Goal: Task Accomplishment & Management: Use online tool/utility

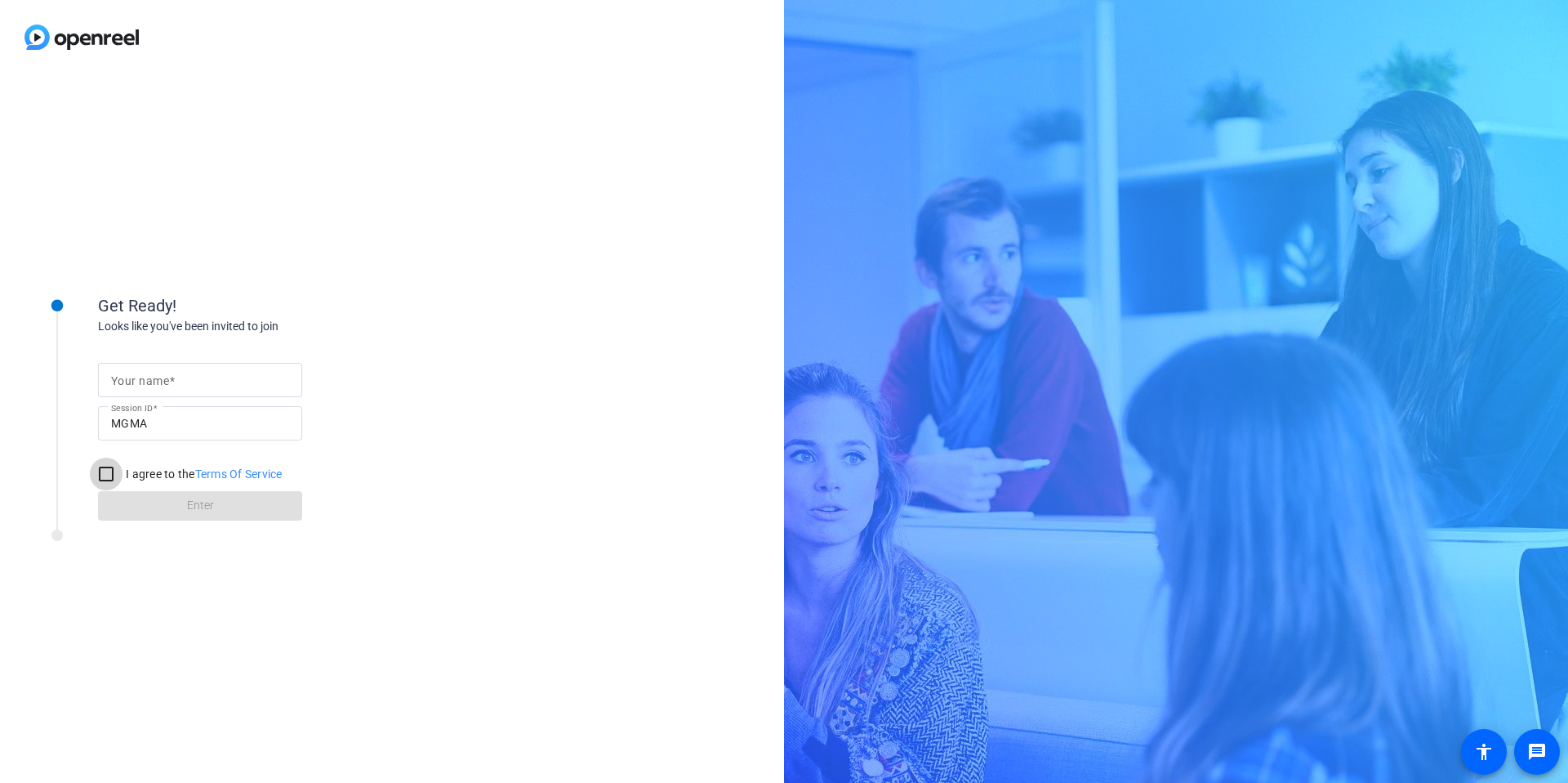
click at [105, 476] on input "I agree to the Terms Of Service" at bounding box center [106, 474] width 32 height 32
checkbox input "true"
click at [159, 382] on mat-label "Your name" at bounding box center [139, 381] width 58 height 13
click at [159, 382] on input "Your name" at bounding box center [199, 380] width 178 height 20
type input "Jackie Day"
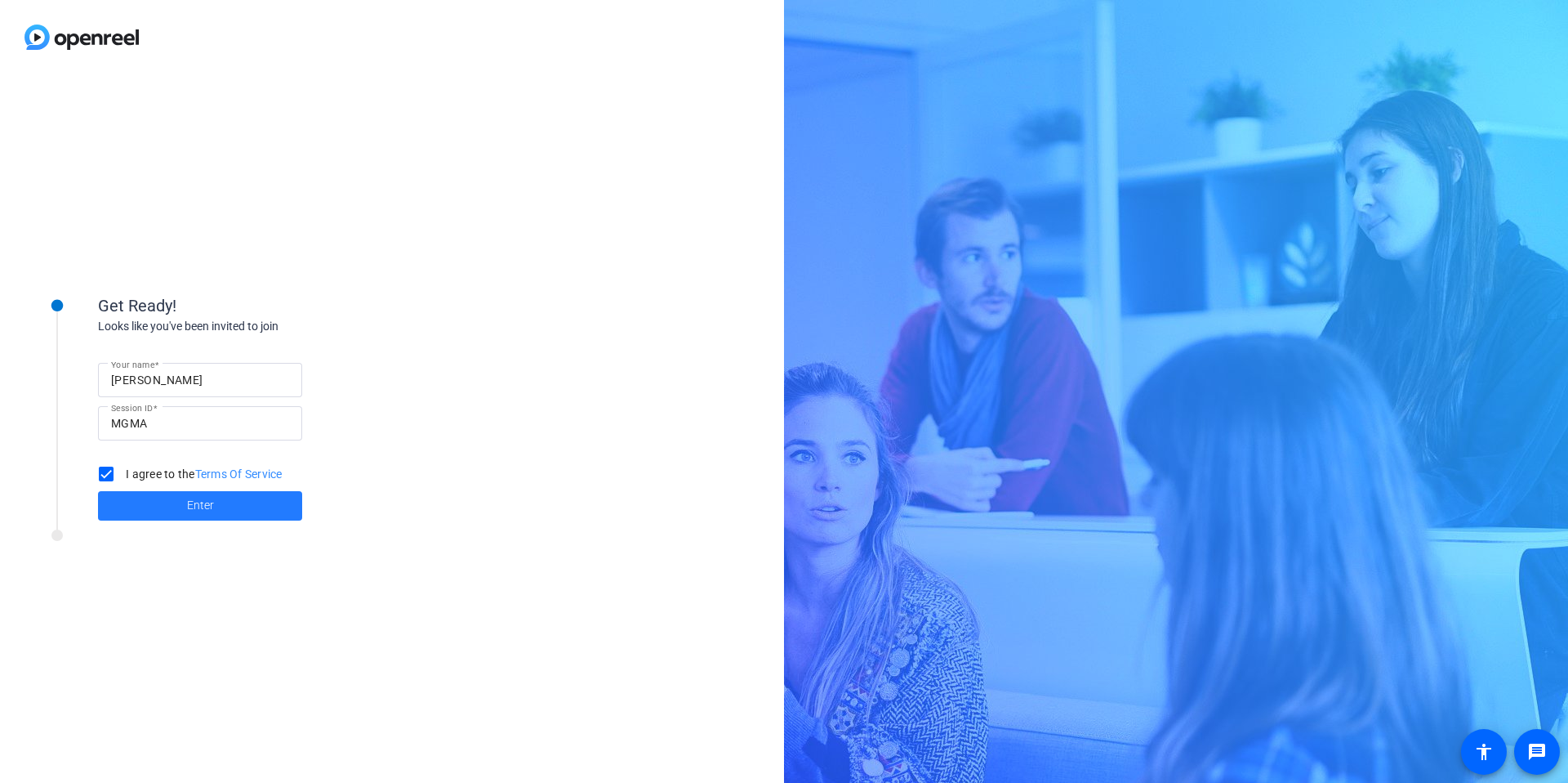
click at [178, 523] on span at bounding box center [200, 505] width 204 height 39
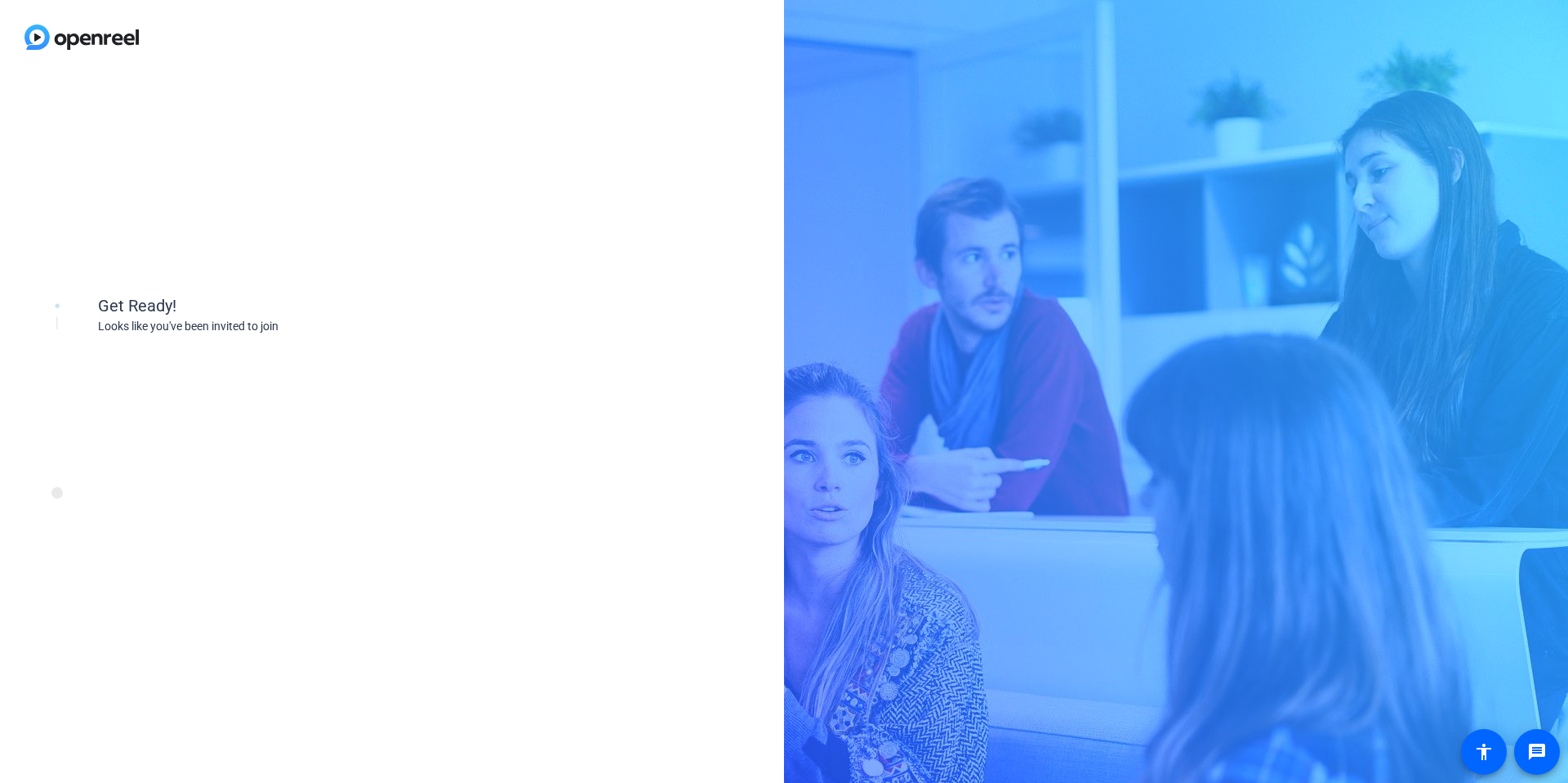
click at [178, 512] on div "Get Ready! Looks like you've been invited to join" at bounding box center [220, 428] width 408 height 327
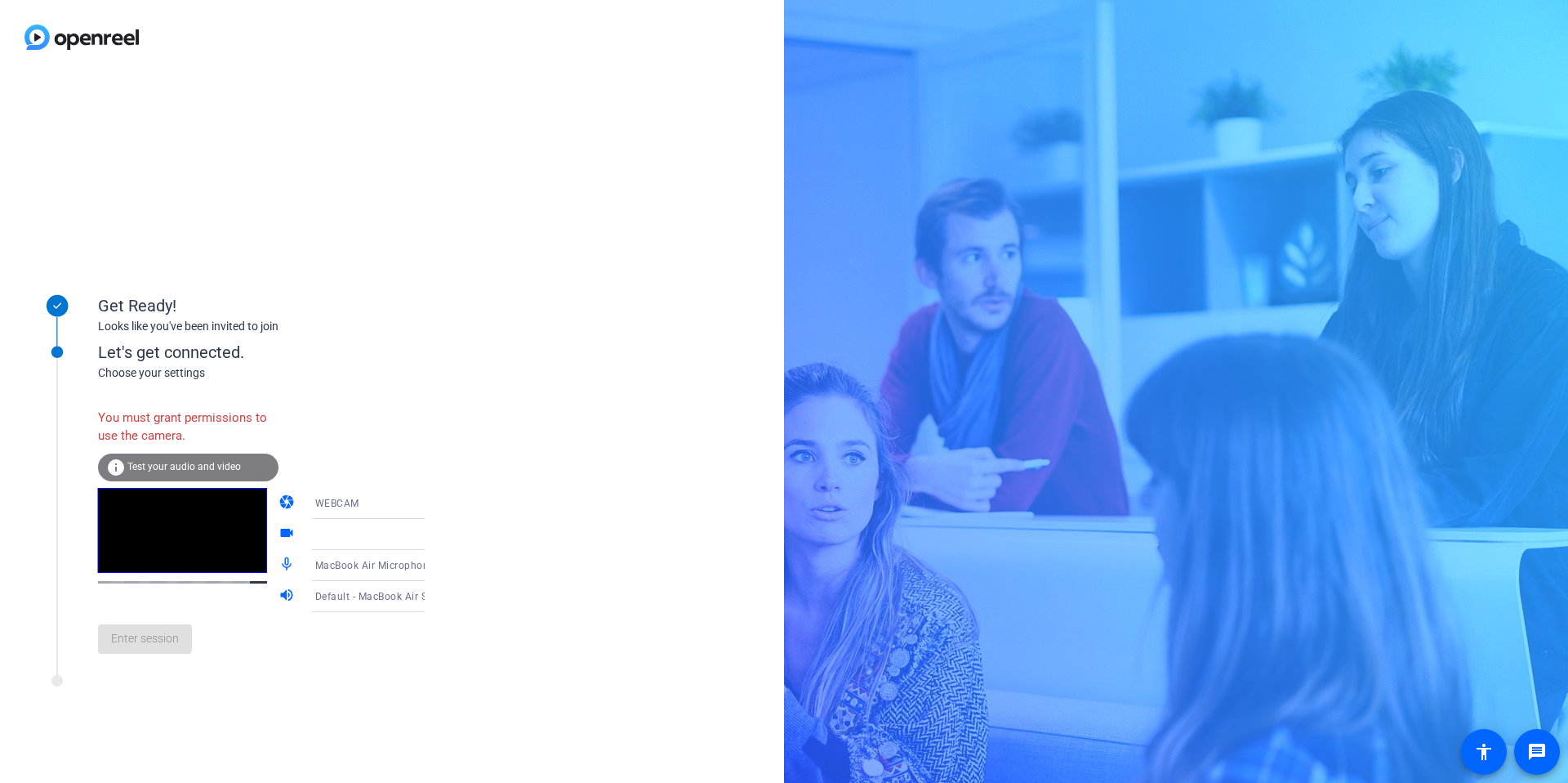
click at [133, 461] on span "Test your audio and video" at bounding box center [183, 467] width 114 height 11
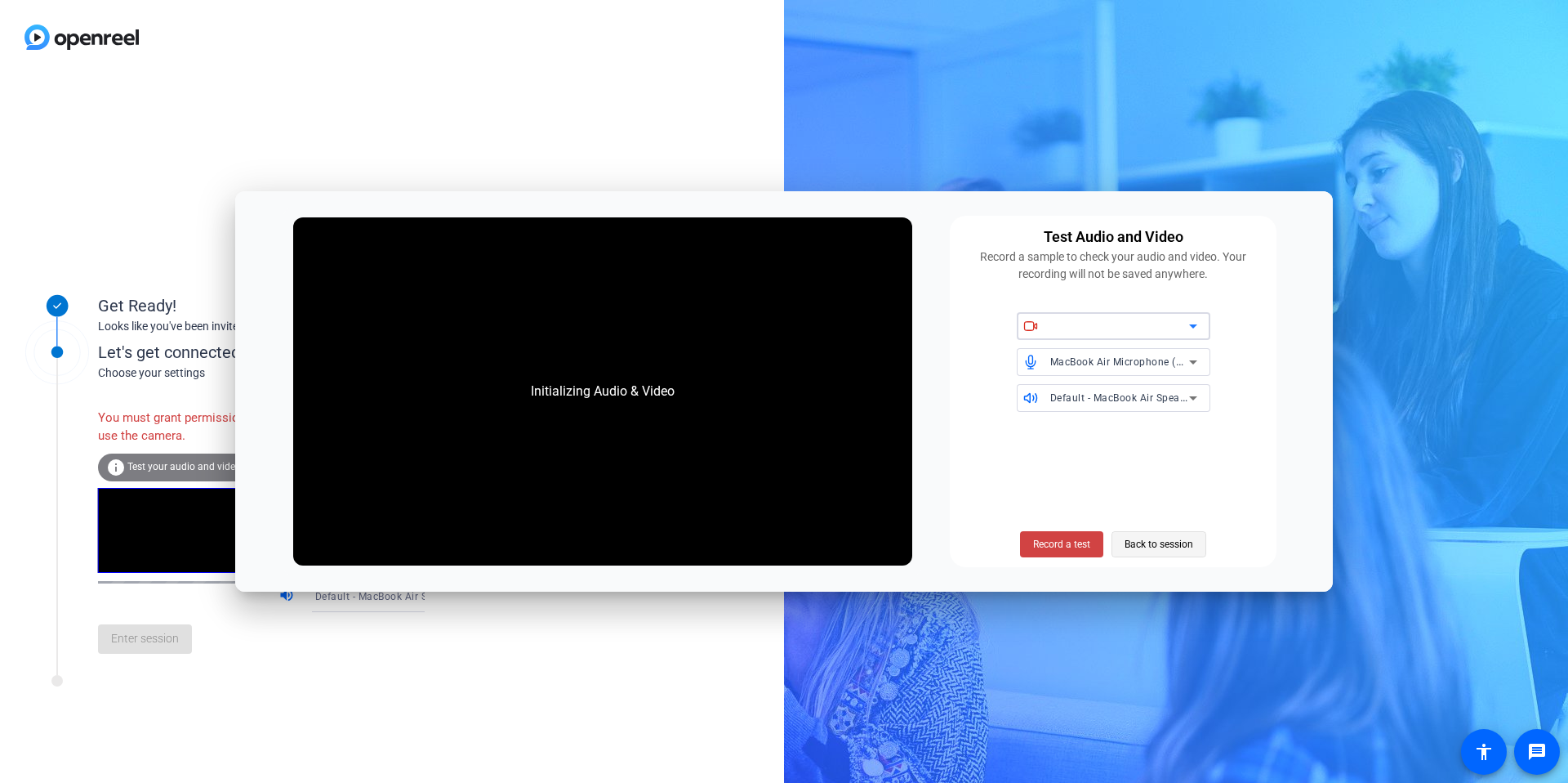
click at [1151, 543] on span "Back to session" at bounding box center [1159, 544] width 69 height 32
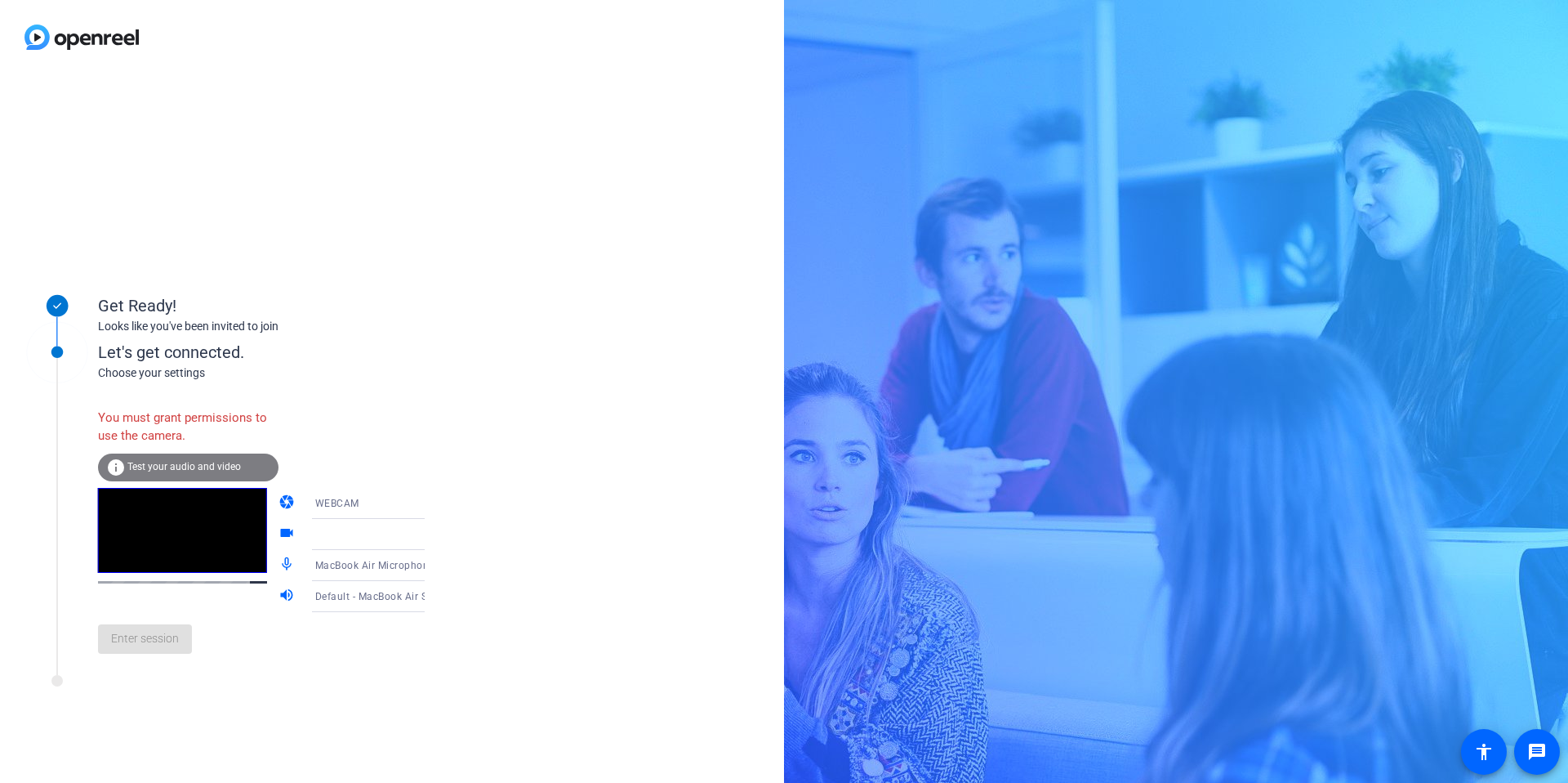
click at [118, 642] on div "Enter session" at bounding box center [278, 639] width 360 height 53
click at [150, 690] on div at bounding box center [220, 685] width 408 height 20
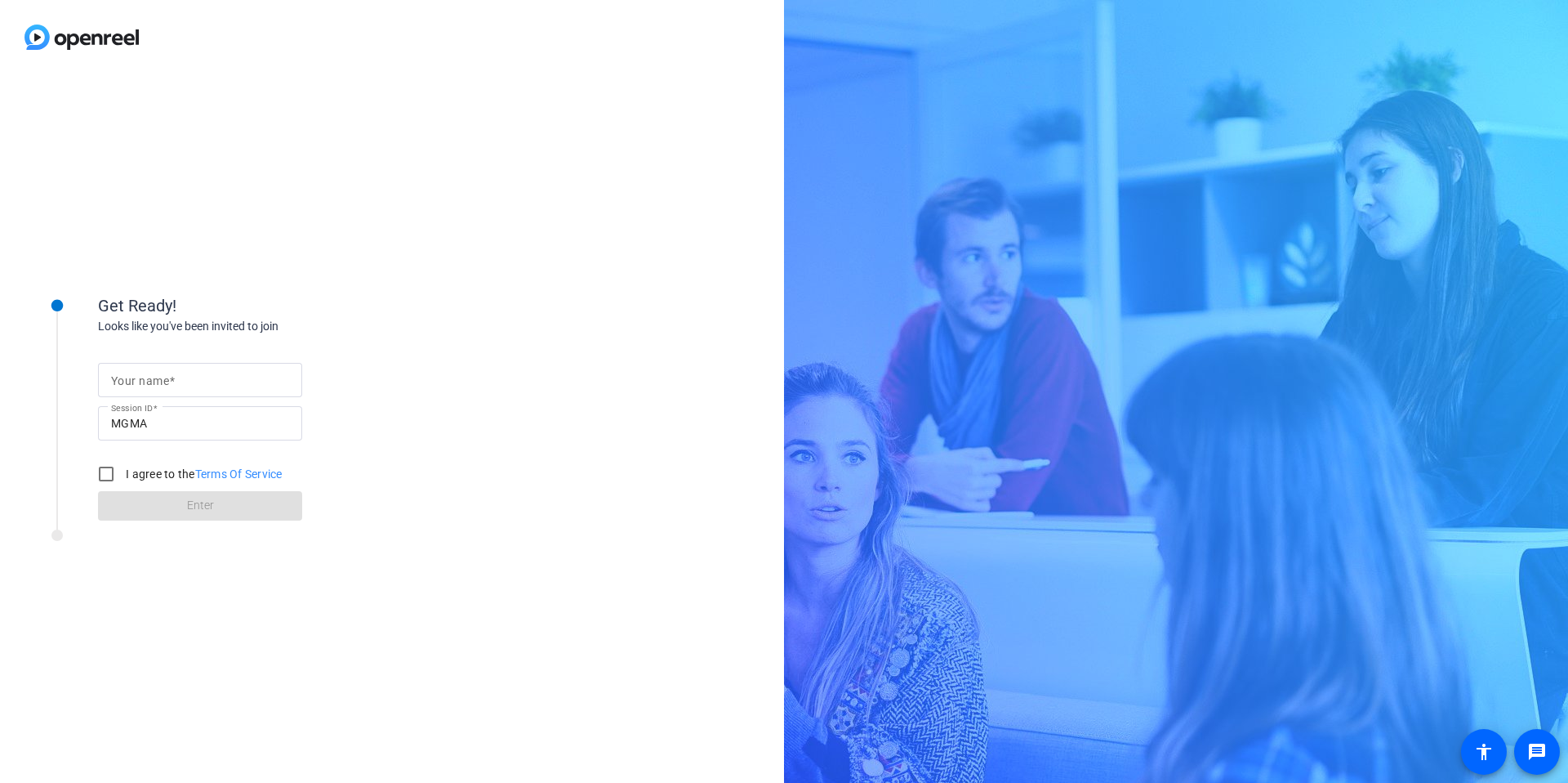
click at [131, 380] on mat-label "Your name" at bounding box center [139, 381] width 58 height 13
click at [131, 380] on input "Your name" at bounding box center [199, 380] width 178 height 20
type input "J"
type input "a"
type input "[PERSON_NAME]"
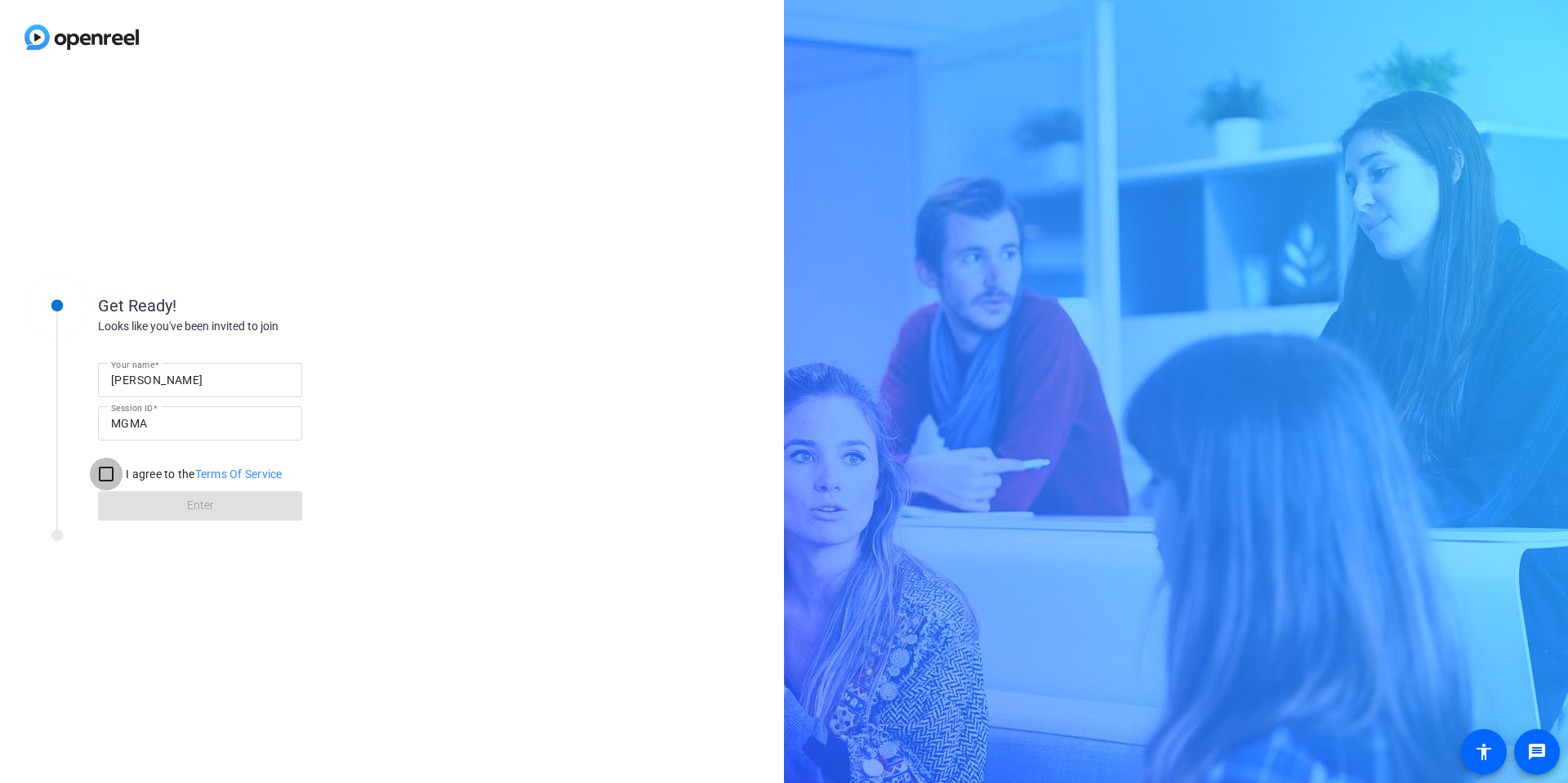
click at [100, 473] on input "I agree to the Terms Of Service" at bounding box center [106, 474] width 32 height 32
checkbox input "true"
click at [144, 512] on span at bounding box center [200, 505] width 204 height 39
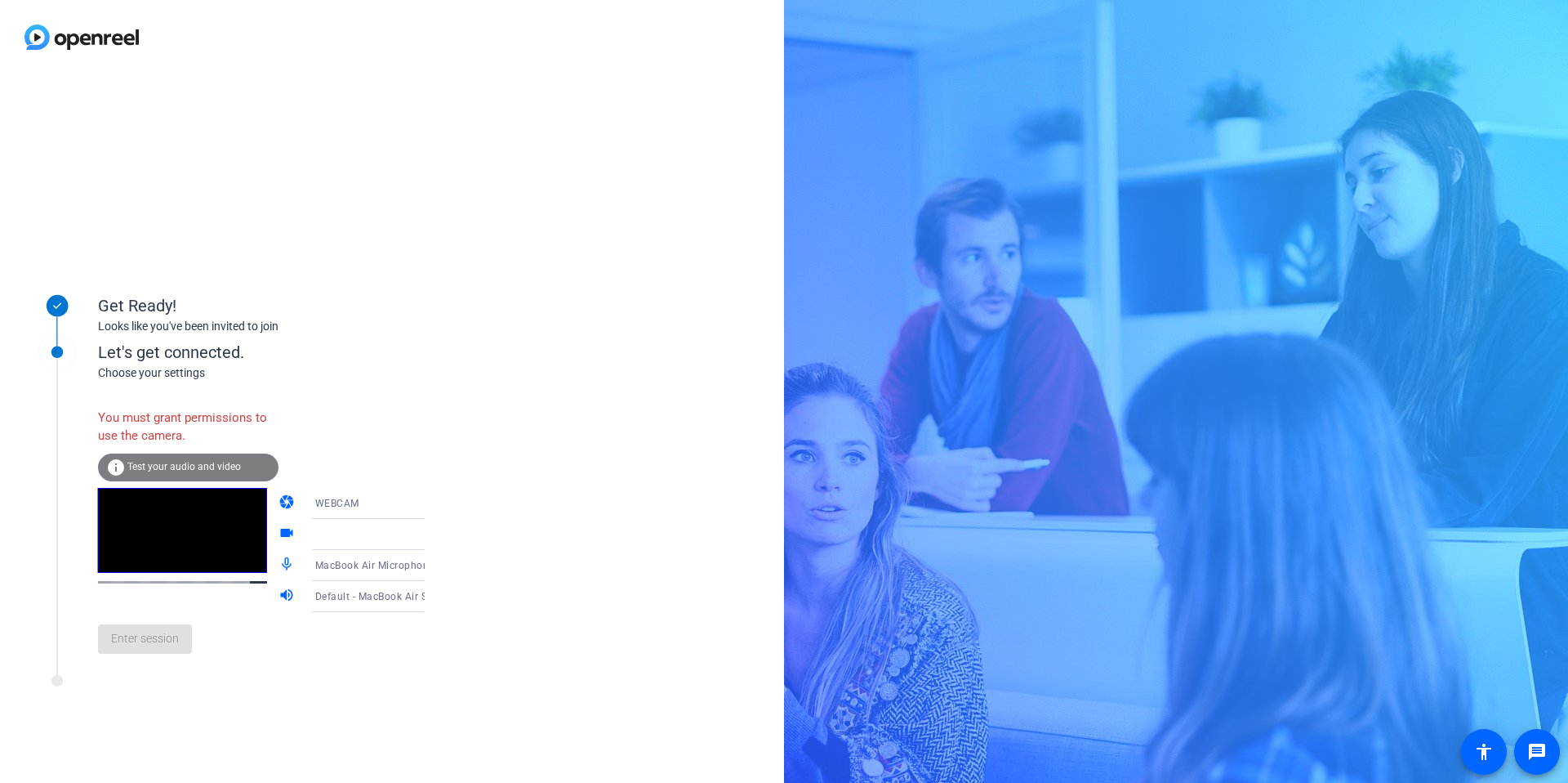
click at [431, 500] on icon at bounding box center [441, 503] width 20 height 20
click at [316, 568] on span "DESKTOP" at bounding box center [314, 567] width 46 height 20
click at [206, 463] on span "Test your audio and video" at bounding box center [183, 467] width 114 height 11
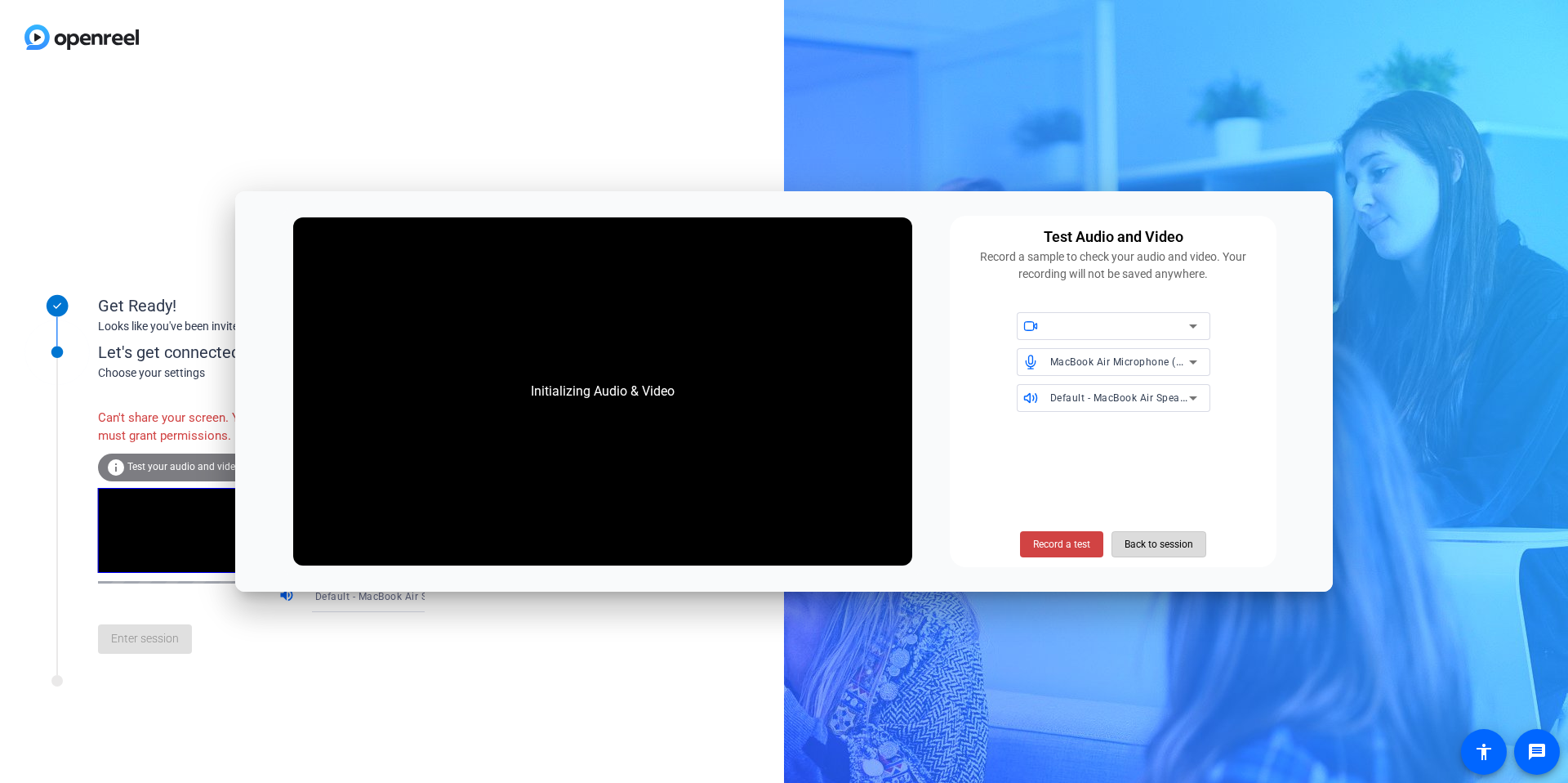
click at [1136, 552] on span "Back to session" at bounding box center [1159, 544] width 69 height 32
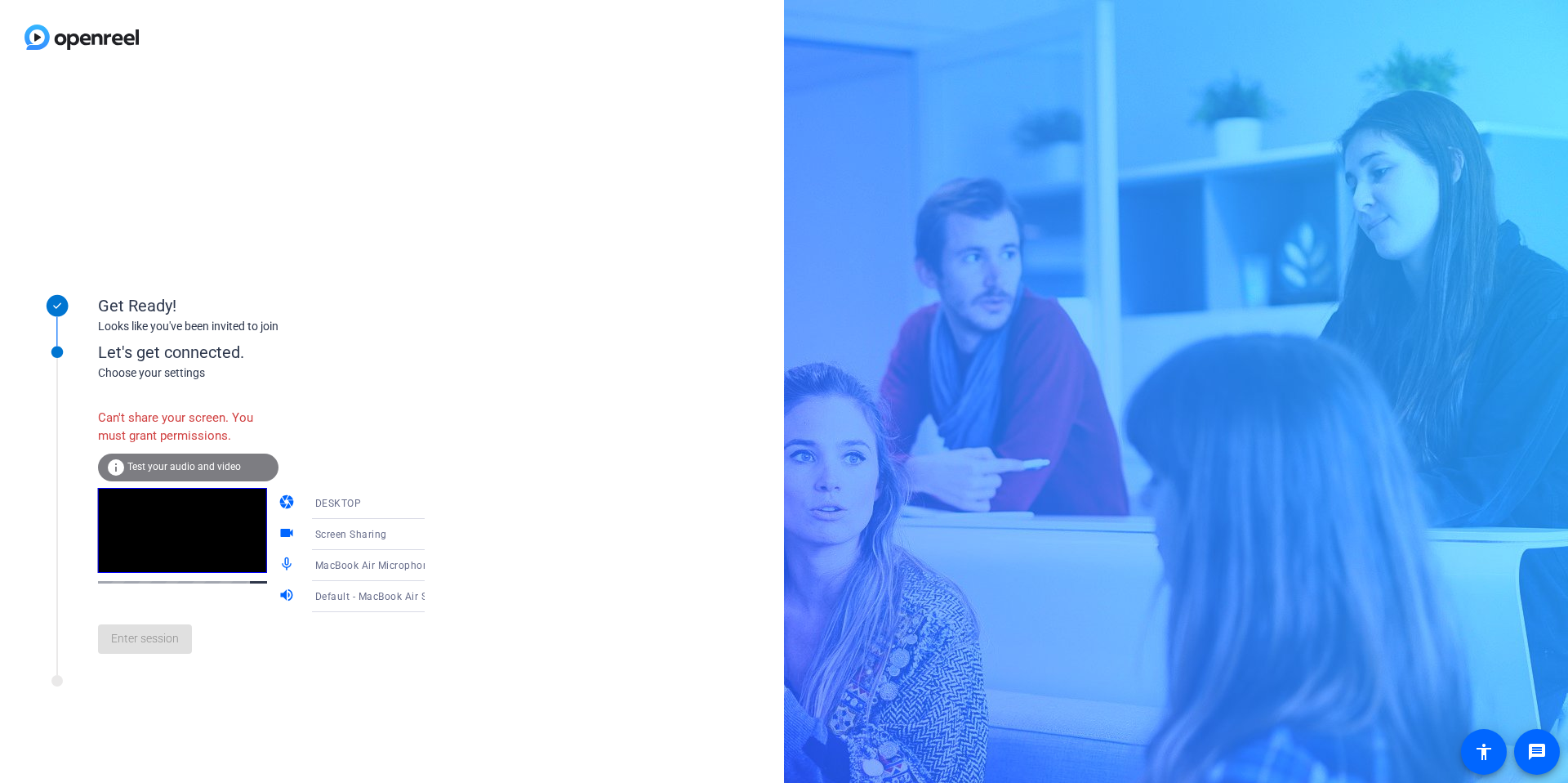
click at [327, 503] on span "DESKTOP" at bounding box center [338, 503] width 47 height 11
click at [323, 525] on span "WEBCAM" at bounding box center [312, 535] width 43 height 20
click at [181, 443] on div "Can't share your screen. You must grant permissions." at bounding box center [188, 427] width 180 height 53
click at [173, 463] on span "Test your audio and video" at bounding box center [183, 467] width 114 height 11
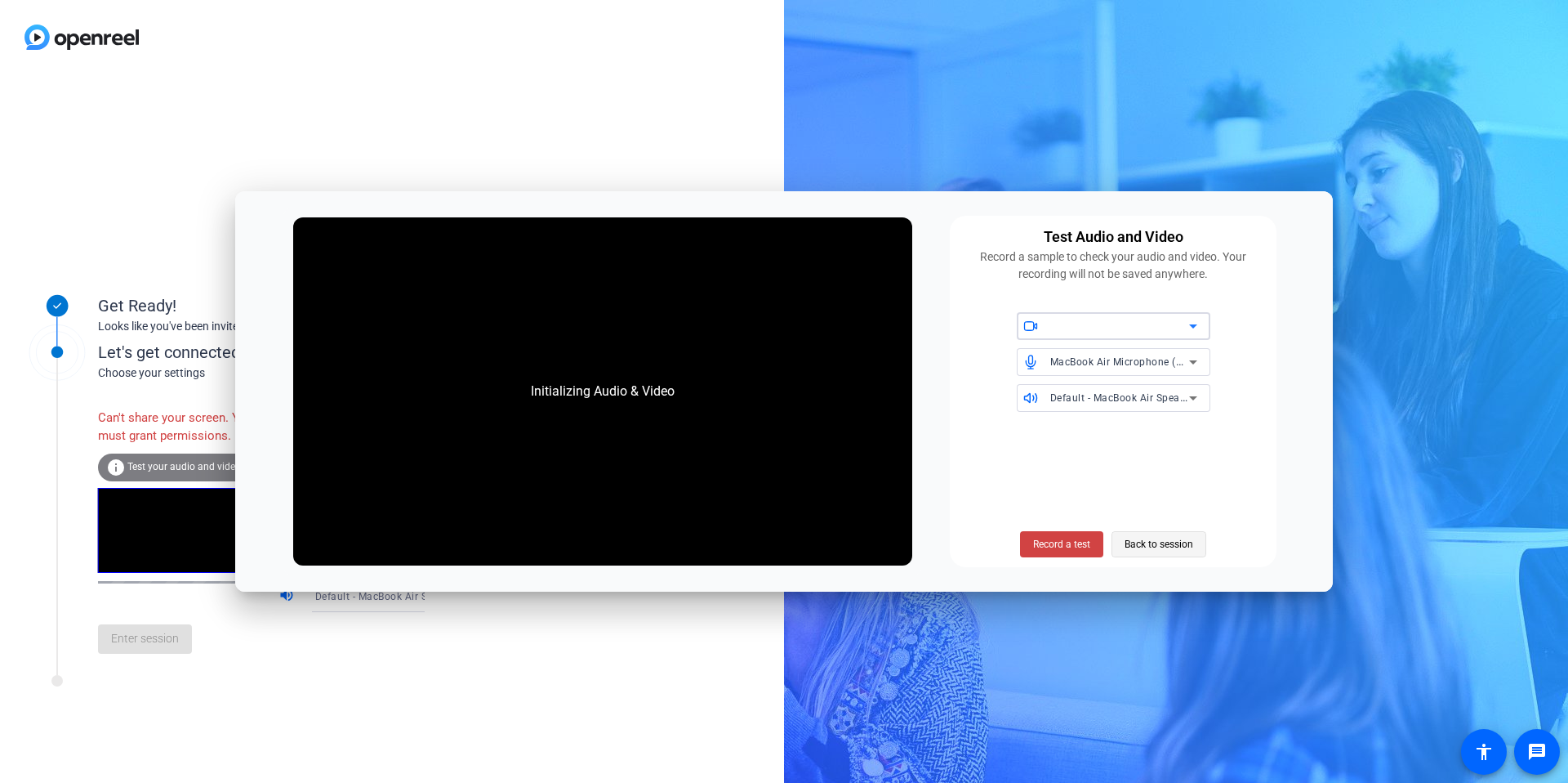
click at [1170, 547] on span "Back to session" at bounding box center [1159, 544] width 69 height 32
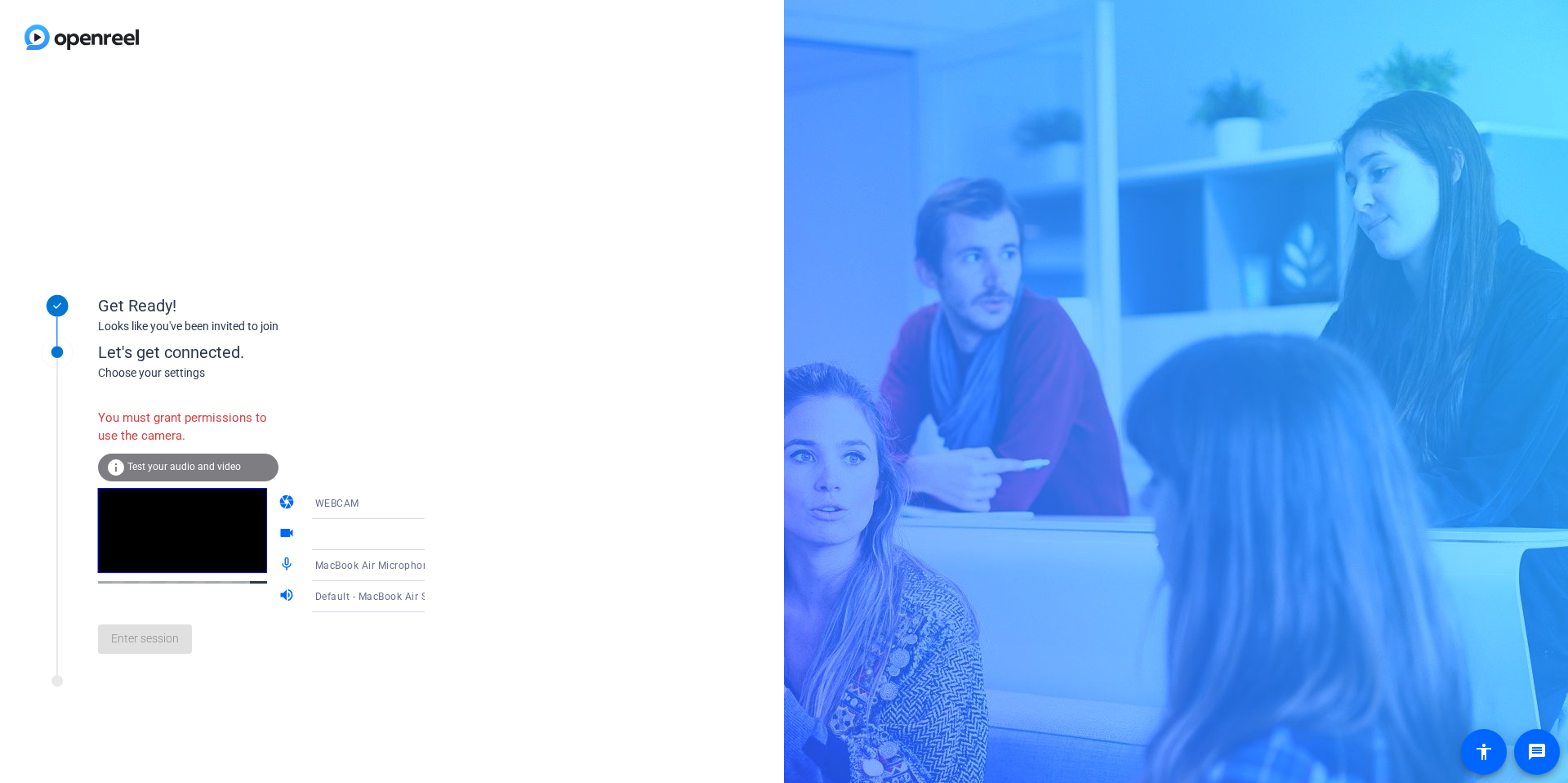
click at [129, 643] on div "Enter session" at bounding box center [278, 639] width 360 height 53
click at [200, 695] on div at bounding box center [220, 685] width 408 height 20
click at [247, 365] on div "Choose your settings" at bounding box center [278, 373] width 360 height 17
click at [431, 531] on icon at bounding box center [441, 534] width 20 height 20
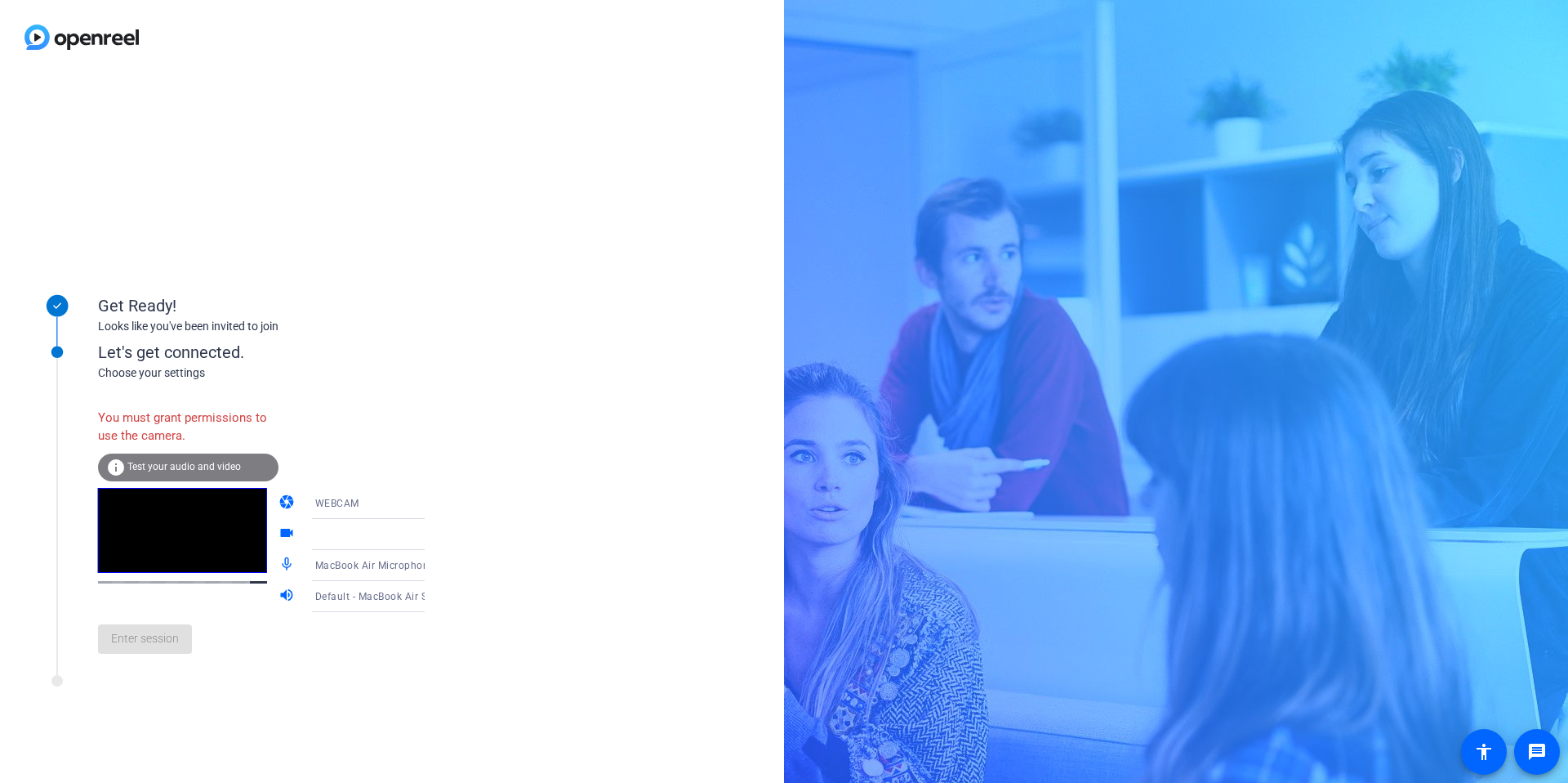
click at [431, 502] on icon at bounding box center [441, 503] width 20 height 20
click at [319, 571] on span "DESKTOP" at bounding box center [314, 567] width 46 height 20
click at [437, 535] on icon at bounding box center [441, 535] width 9 height 4
click at [409, 500] on div at bounding box center [784, 392] width 1568 height 783
click at [431, 500] on icon at bounding box center [441, 503] width 20 height 20
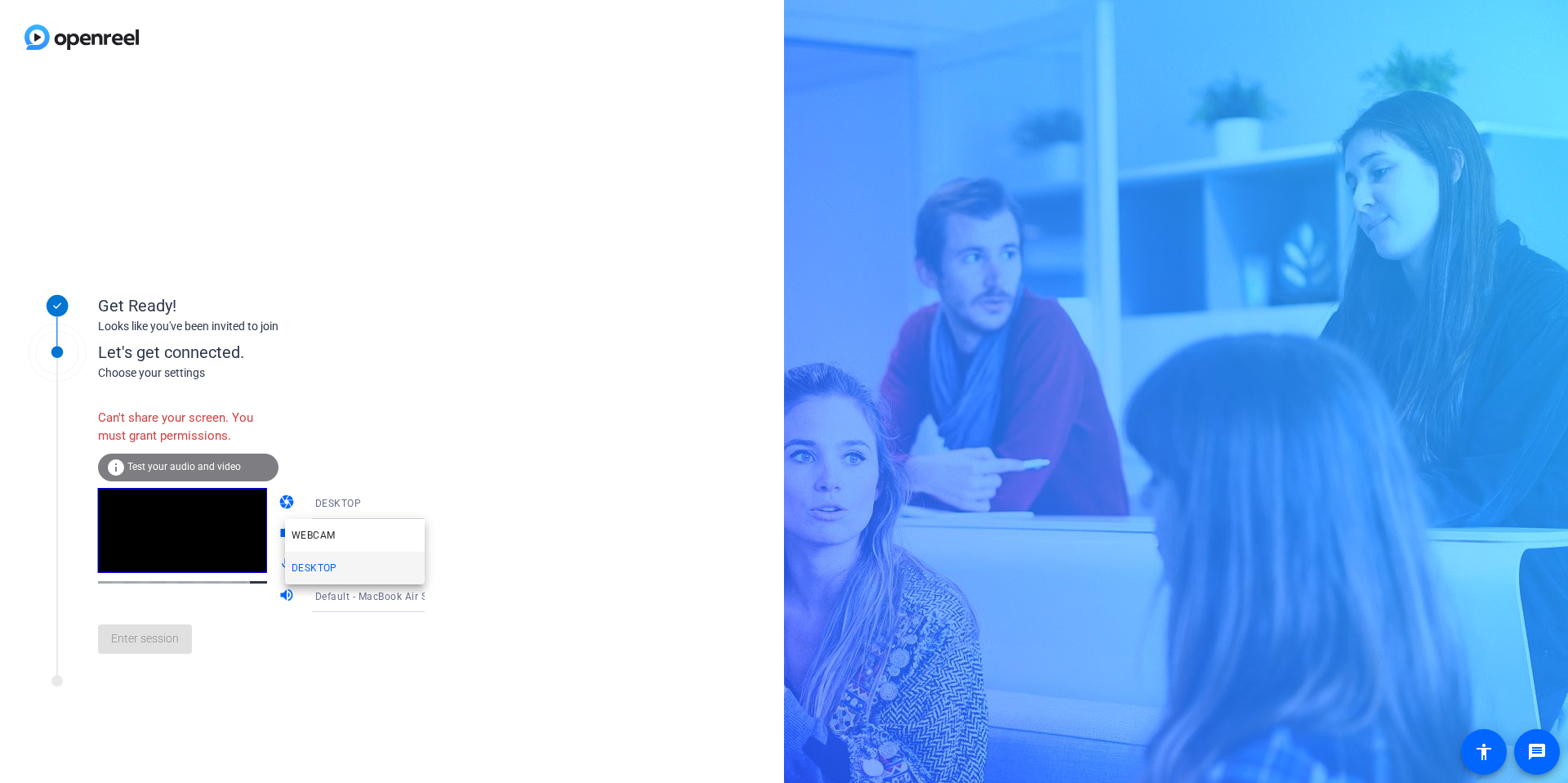
click at [531, 530] on div at bounding box center [784, 392] width 1568 height 783
click at [523, 743] on div "Get Ready! Looks like you've been invited to join Let's get connected. Choose y…" at bounding box center [391, 429] width 784 height 709
click at [280, 608] on div "volume_up Default - MacBook Air Speakers (Built-in)" at bounding box center [368, 596] width 180 height 32
click at [274, 655] on div "Enter session" at bounding box center [278, 639] width 360 height 53
click at [153, 647] on div "Enter session" at bounding box center [278, 639] width 360 height 53
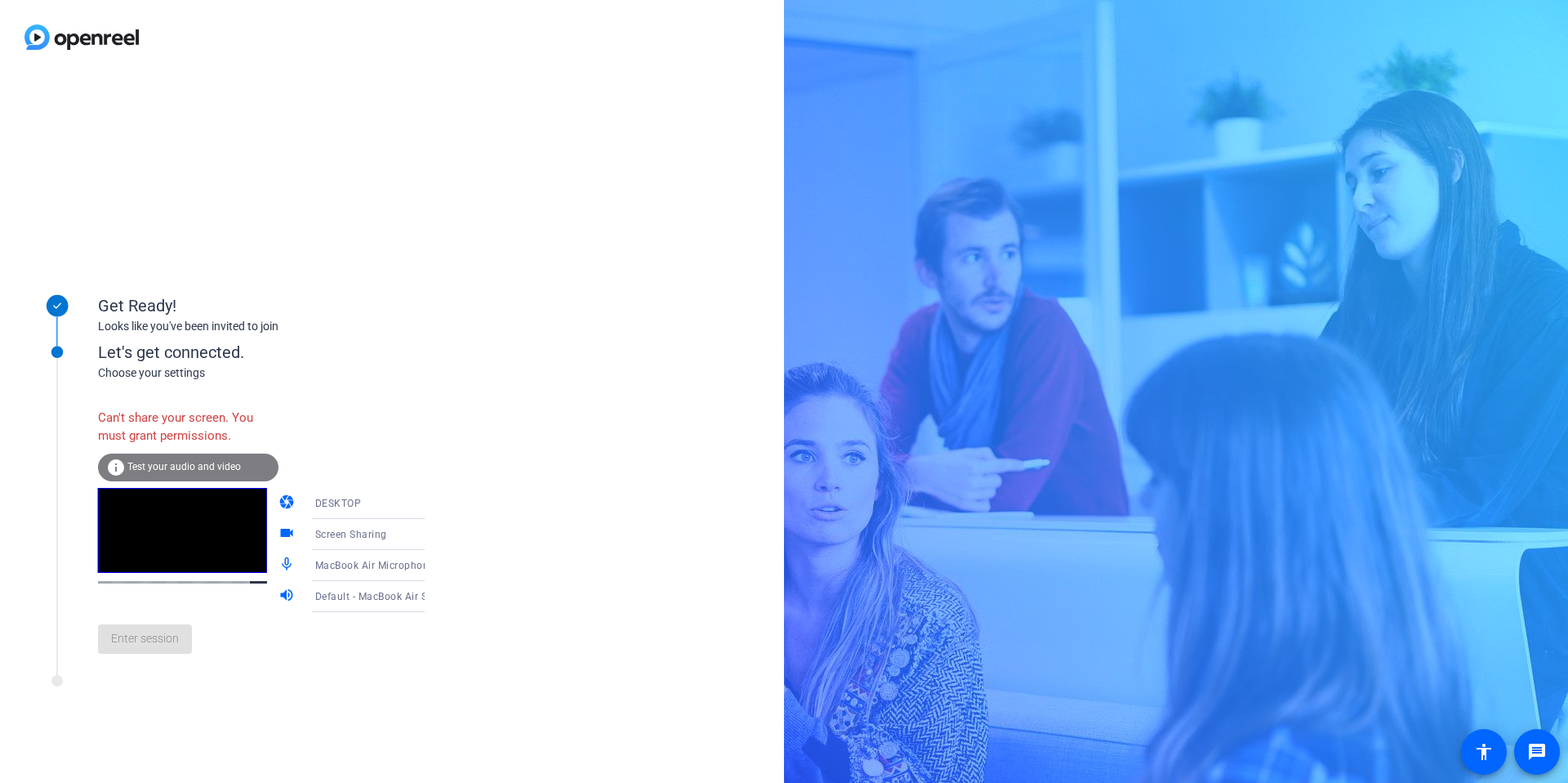
click at [151, 633] on div "Enter session" at bounding box center [278, 639] width 360 height 53
drag, startPoint x: 151, startPoint y: 633, endPoint x: 151, endPoint y: 598, distance: 35.0
click at [151, 598] on div "Can't share your screen. You must grant permissions. info Test your audio and v…" at bounding box center [278, 533] width 360 height 265
click at [154, 591] on div at bounding box center [182, 550] width 169 height 124
click at [167, 558] on video at bounding box center [182, 530] width 169 height 85
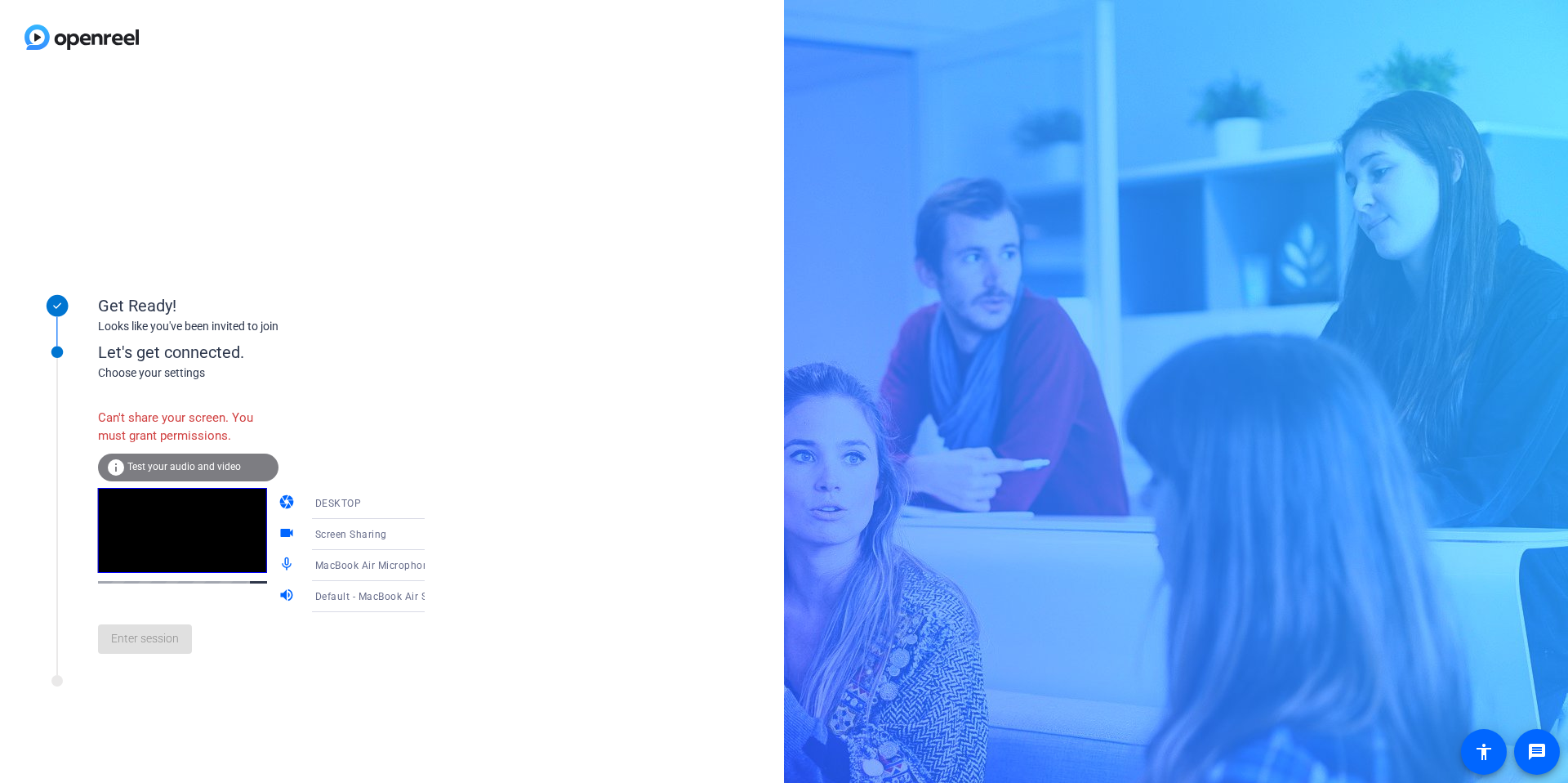
click at [134, 515] on video at bounding box center [182, 530] width 169 height 85
click at [164, 562] on video at bounding box center [182, 530] width 169 height 85
click at [396, 537] on div "Screen Sharing" at bounding box center [376, 533] width 122 height 20
click at [261, 528] on div at bounding box center [784, 392] width 1568 height 783
click at [279, 529] on mat-icon "videocam" at bounding box center [288, 534] width 20 height 20
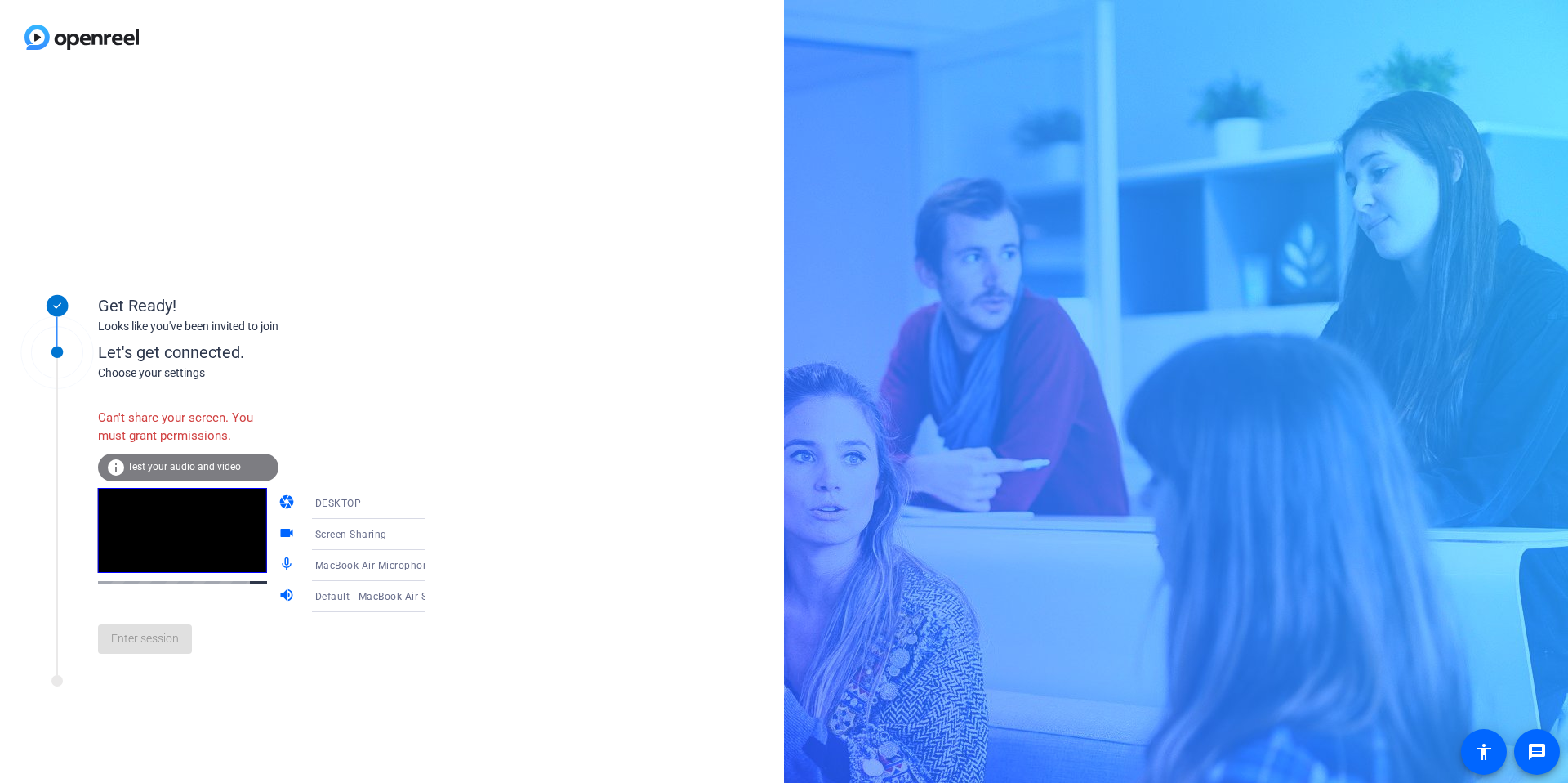
click at [365, 536] on span "Screen Sharing" at bounding box center [350, 535] width 72 height 11
click at [402, 538] on div at bounding box center [784, 392] width 1568 height 783
click at [431, 570] on icon at bounding box center [441, 565] width 20 height 20
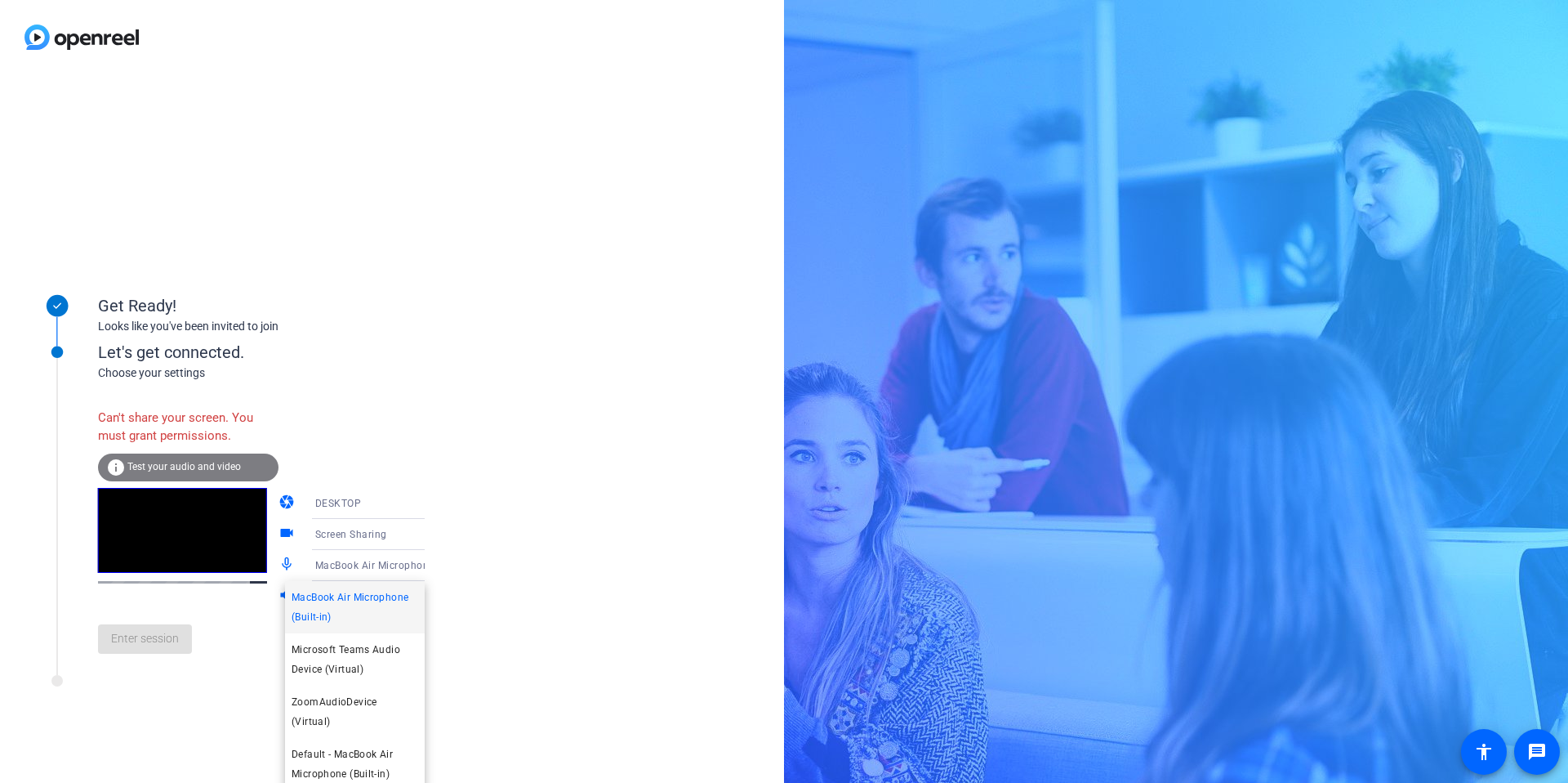
click at [364, 612] on span "MacBook Air Microphone (Built-in)" at bounding box center [354, 606] width 127 height 39
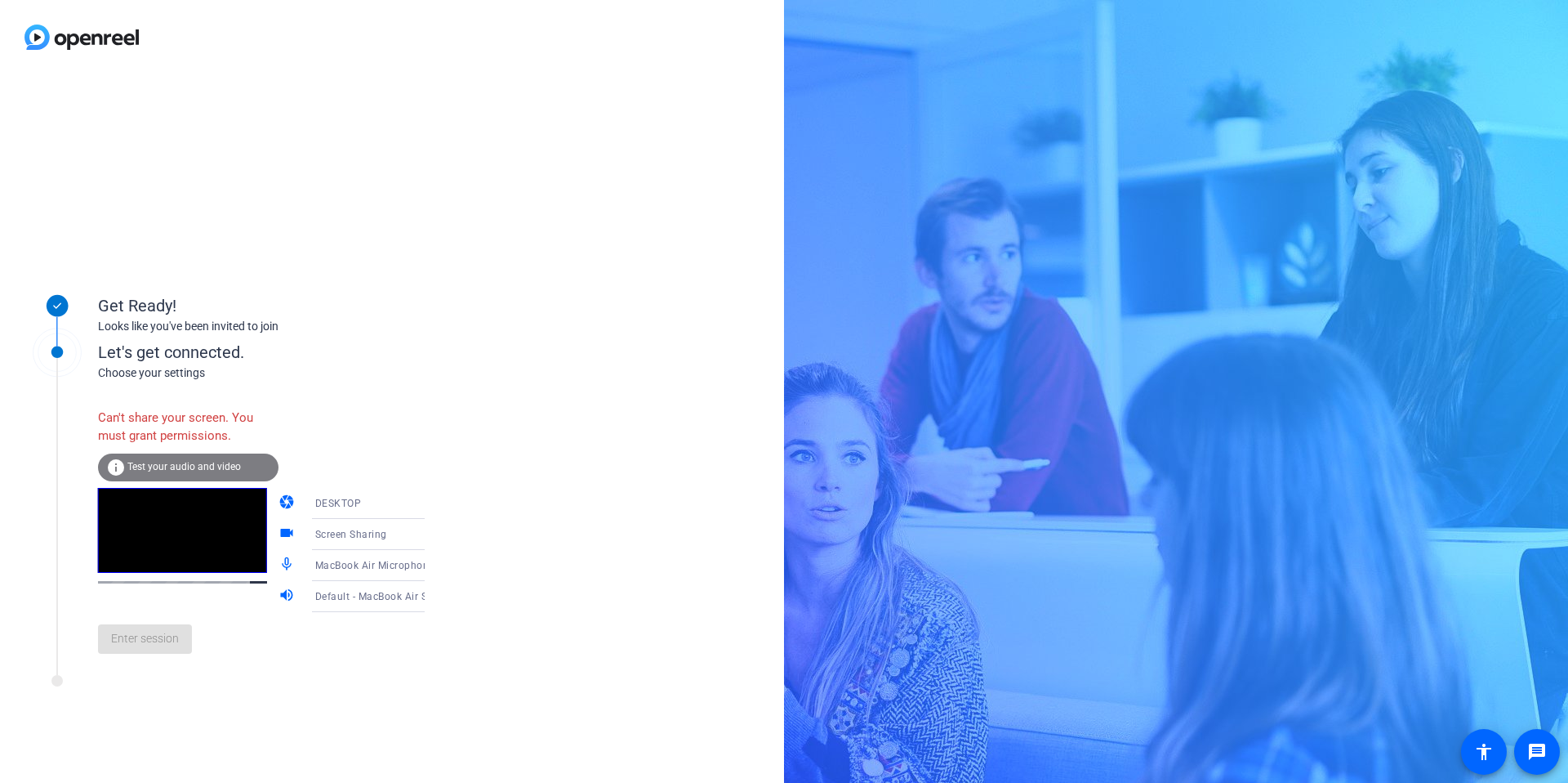
click at [431, 597] on icon at bounding box center [441, 596] width 20 height 20
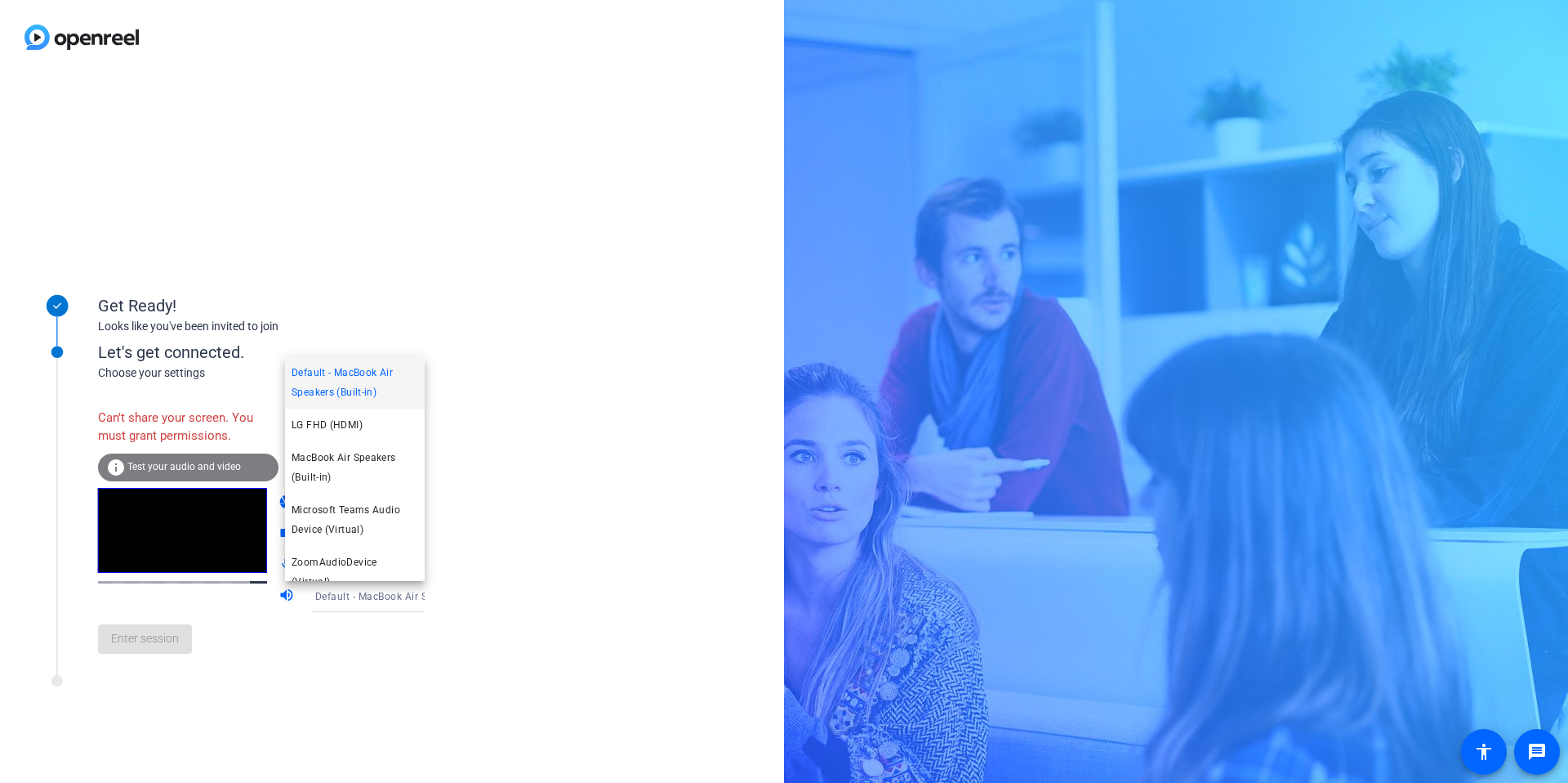
click at [370, 382] on span "Default - MacBook Air Speakers (Built-in)" at bounding box center [354, 382] width 127 height 39
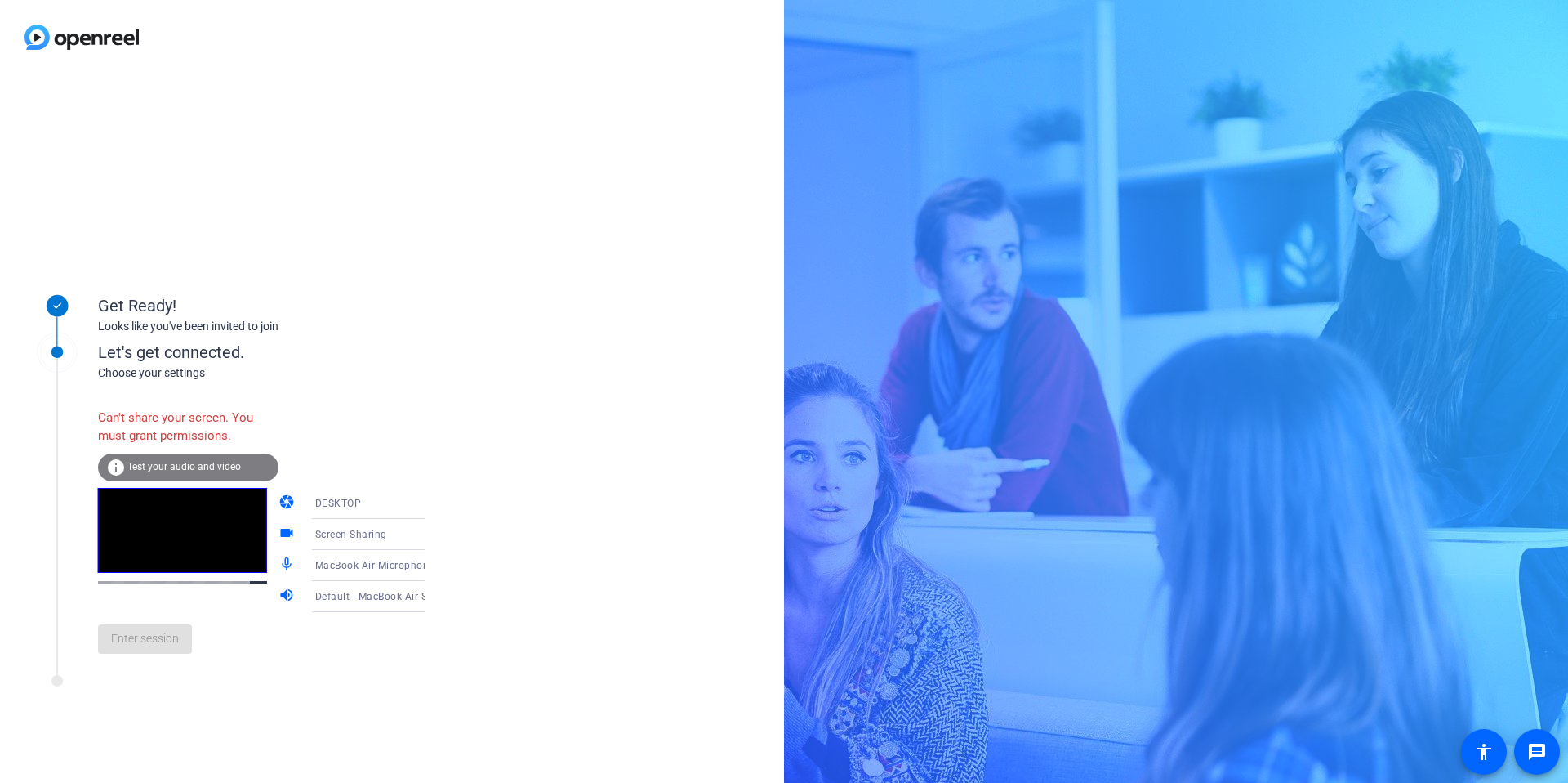
click at [431, 498] on icon at bounding box center [441, 503] width 20 height 20
click at [290, 537] on mat-option "WEBCAM" at bounding box center [355, 535] width 139 height 32
click at [164, 641] on div "Enter session" at bounding box center [278, 639] width 360 height 53
click at [431, 500] on icon at bounding box center [441, 503] width 20 height 20
click at [303, 572] on span "DESKTOP" at bounding box center [314, 567] width 46 height 20
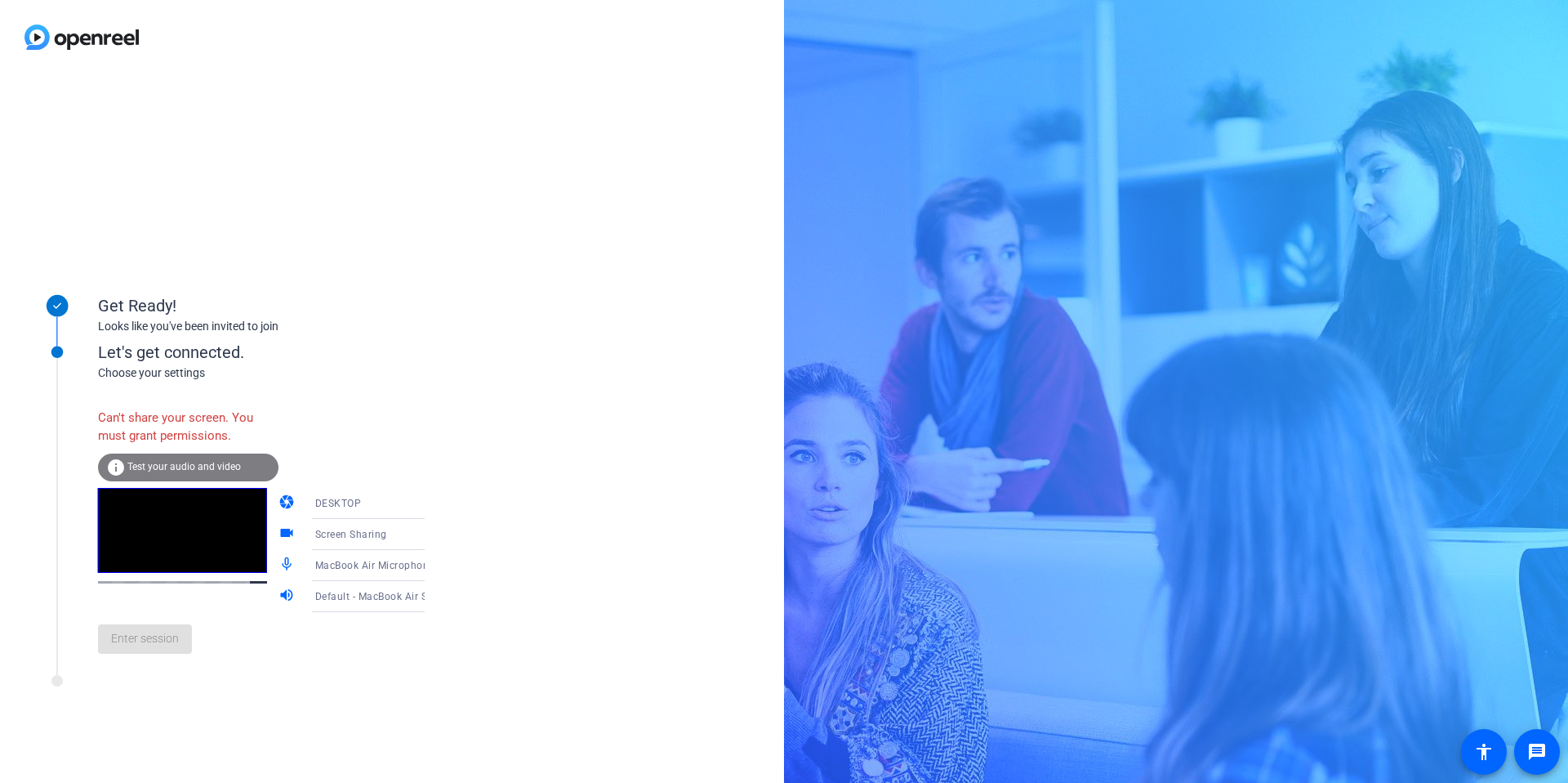
click at [431, 503] on icon at bounding box center [441, 503] width 20 height 20
click at [316, 529] on span "WEBCAM" at bounding box center [312, 535] width 43 height 20
click at [186, 452] on div "Can't share your screen. You must grant permissions." at bounding box center [188, 427] width 180 height 53
click at [182, 467] on span "Test your audio and video" at bounding box center [183, 467] width 114 height 11
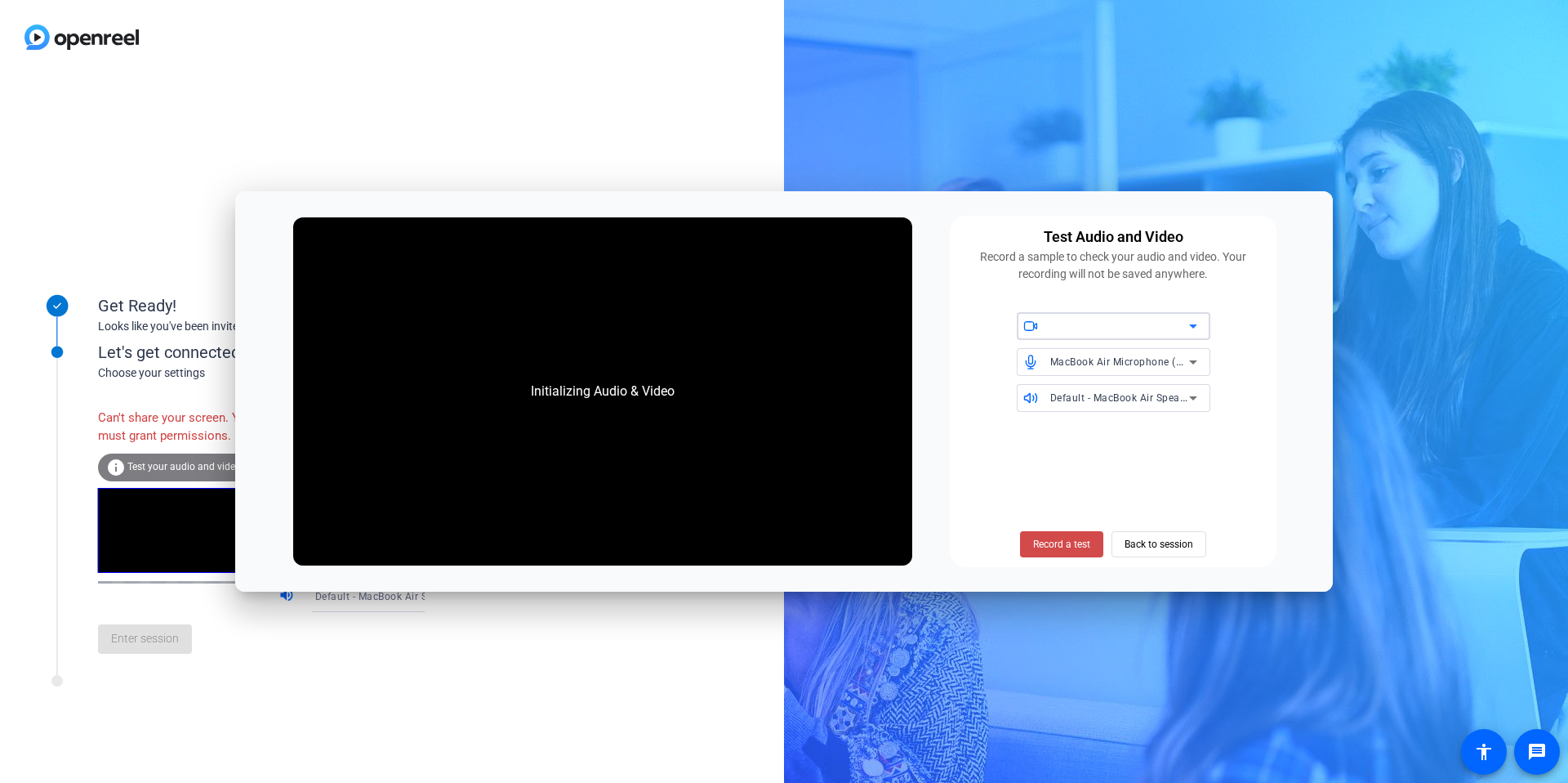
click at [1058, 548] on span "Record a test" at bounding box center [1061, 543] width 57 height 14
click at [1179, 398] on span "Default - MacBook Air Speakers (Built-in)" at bounding box center [1146, 397] width 194 height 13
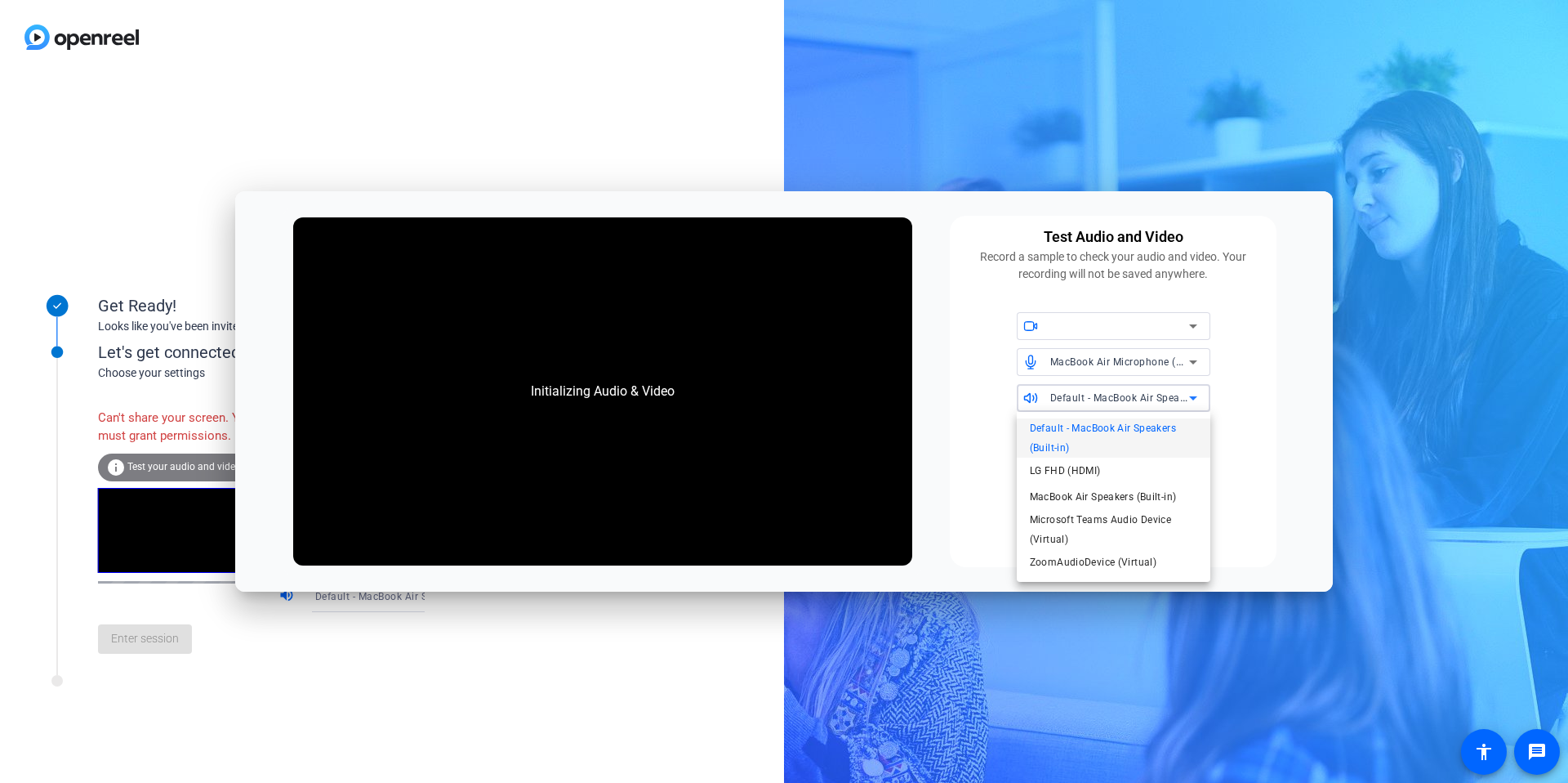
click at [1184, 331] on div at bounding box center [784, 392] width 1568 height 783
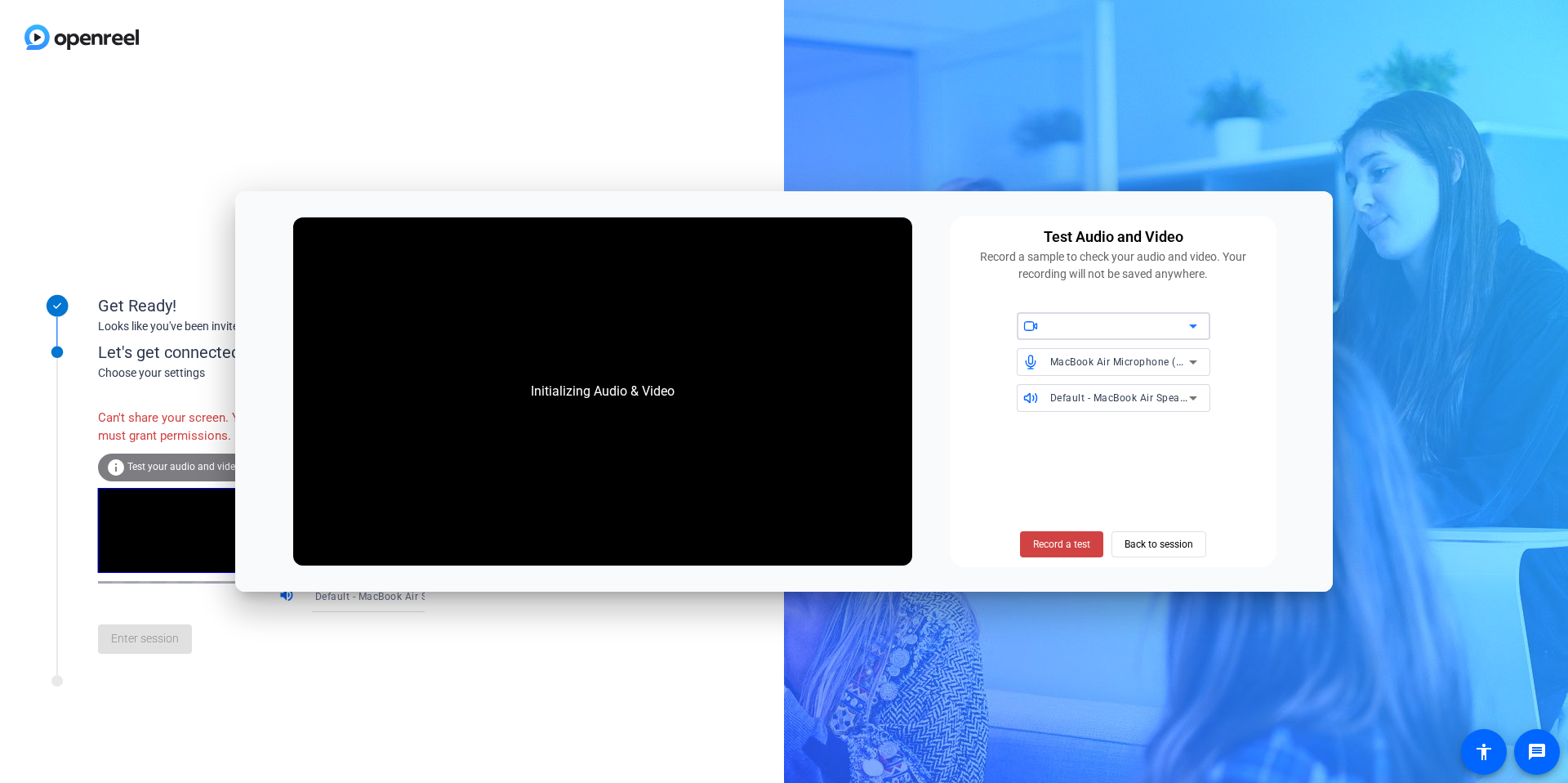
click at [1186, 326] on icon at bounding box center [1193, 326] width 20 height 20
click at [1202, 326] on icon at bounding box center [1193, 326] width 20 height 20
click at [1190, 326] on icon at bounding box center [1193, 326] width 20 height 20
click at [0, 731] on div "Get Ready! Looks like you've been invited to join Let's get connected. Choose y…" at bounding box center [391, 429] width 784 height 709
click at [1145, 541] on span "Back to session" at bounding box center [1159, 544] width 69 height 32
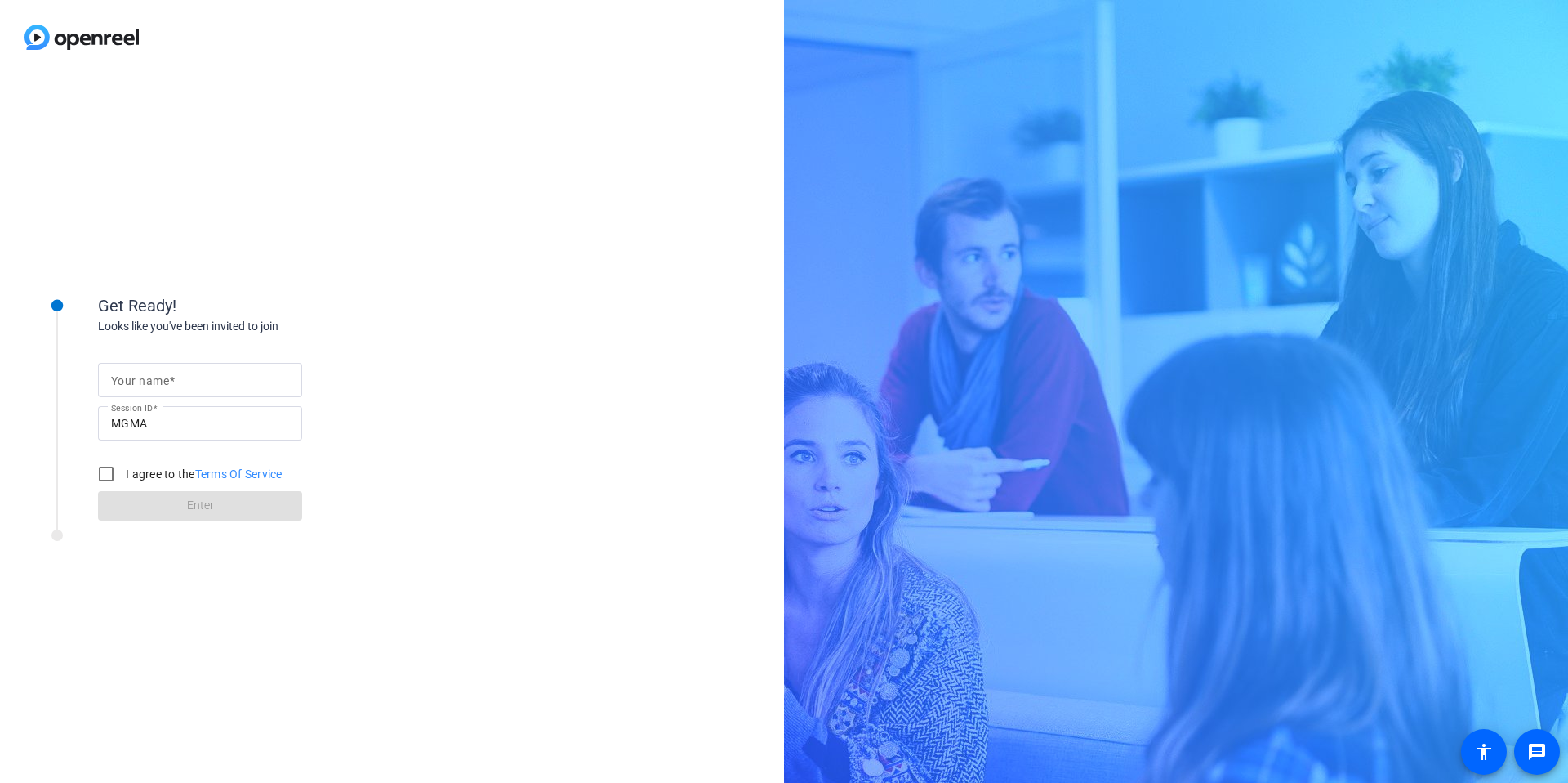
click at [169, 383] on span at bounding box center [172, 381] width 6 height 13
click at [169, 383] on input "Your name" at bounding box center [199, 380] width 178 height 20
type input "[PERSON_NAME]"
click at [113, 474] on input "I agree to the Terms Of Service" at bounding box center [106, 474] width 32 height 32
checkbox input "true"
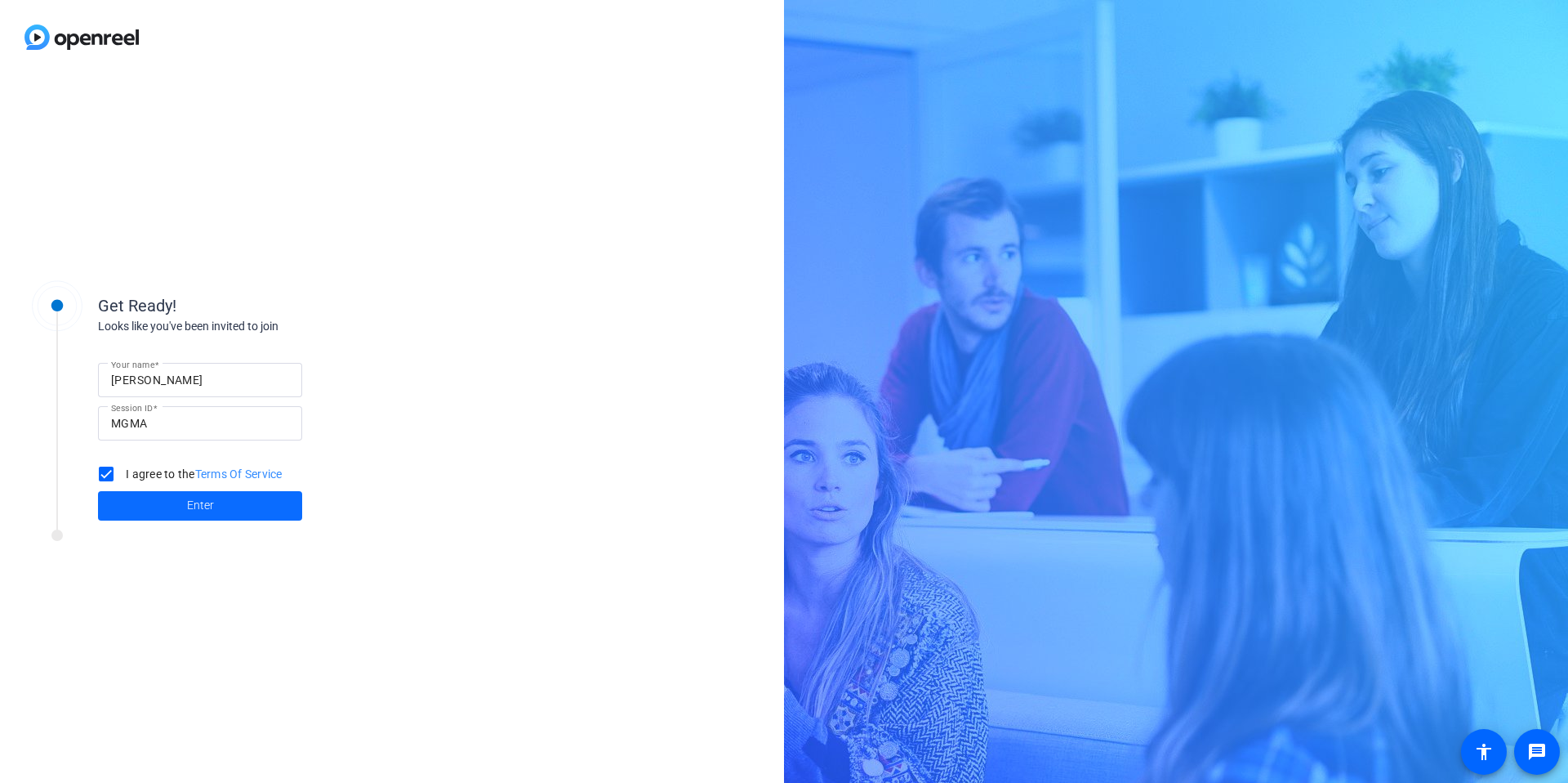
click at [233, 511] on span at bounding box center [200, 505] width 204 height 39
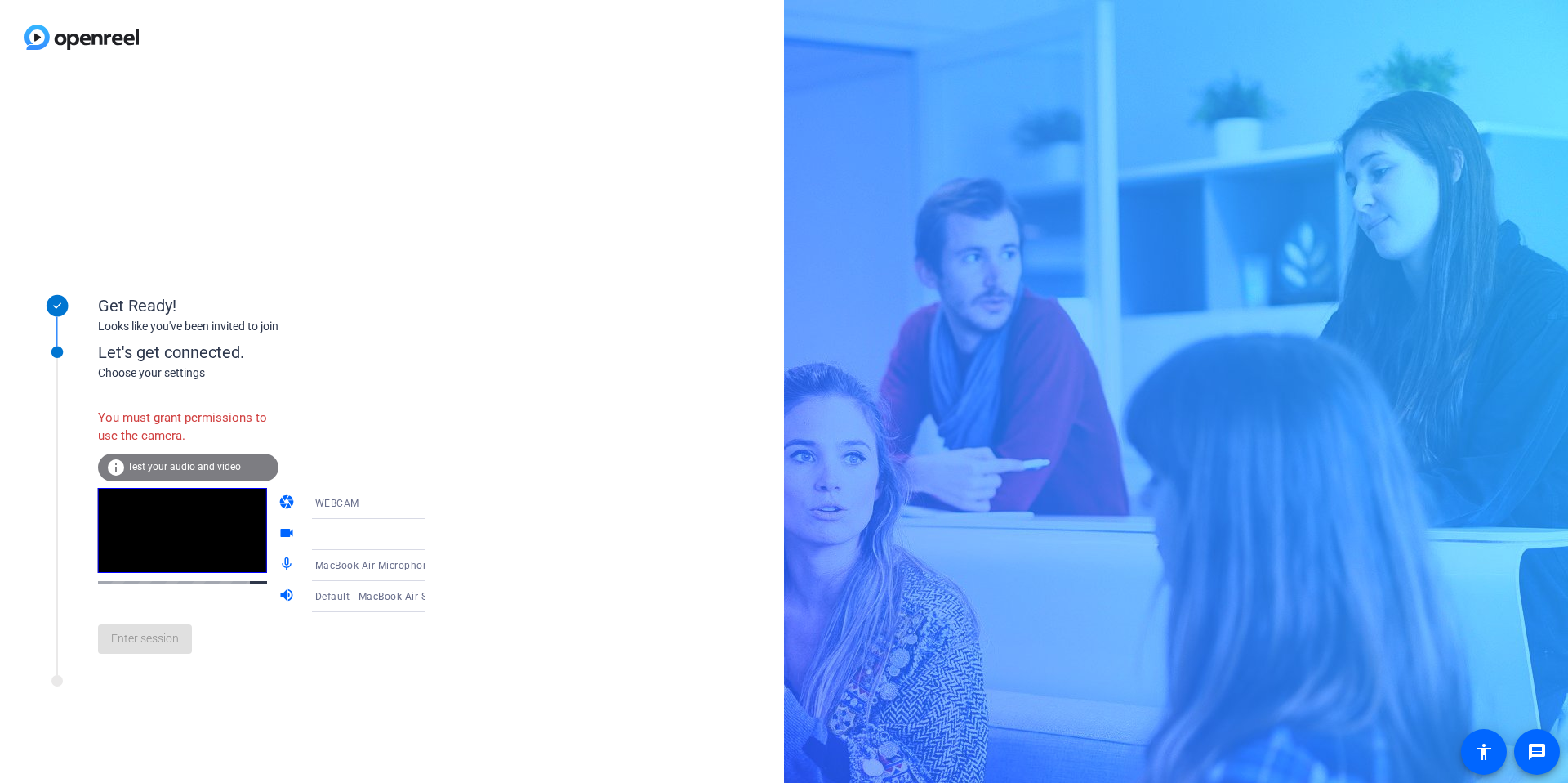
click at [431, 500] on icon at bounding box center [441, 503] width 20 height 20
click at [299, 568] on span "DESKTOP" at bounding box center [314, 567] width 46 height 20
click at [417, 549] on div "Screen Sharing" at bounding box center [381, 534] width 157 height 32
click at [350, 576] on span "Screen Sharing" at bounding box center [326, 583] width 71 height 20
click at [431, 544] on icon at bounding box center [441, 534] width 20 height 20
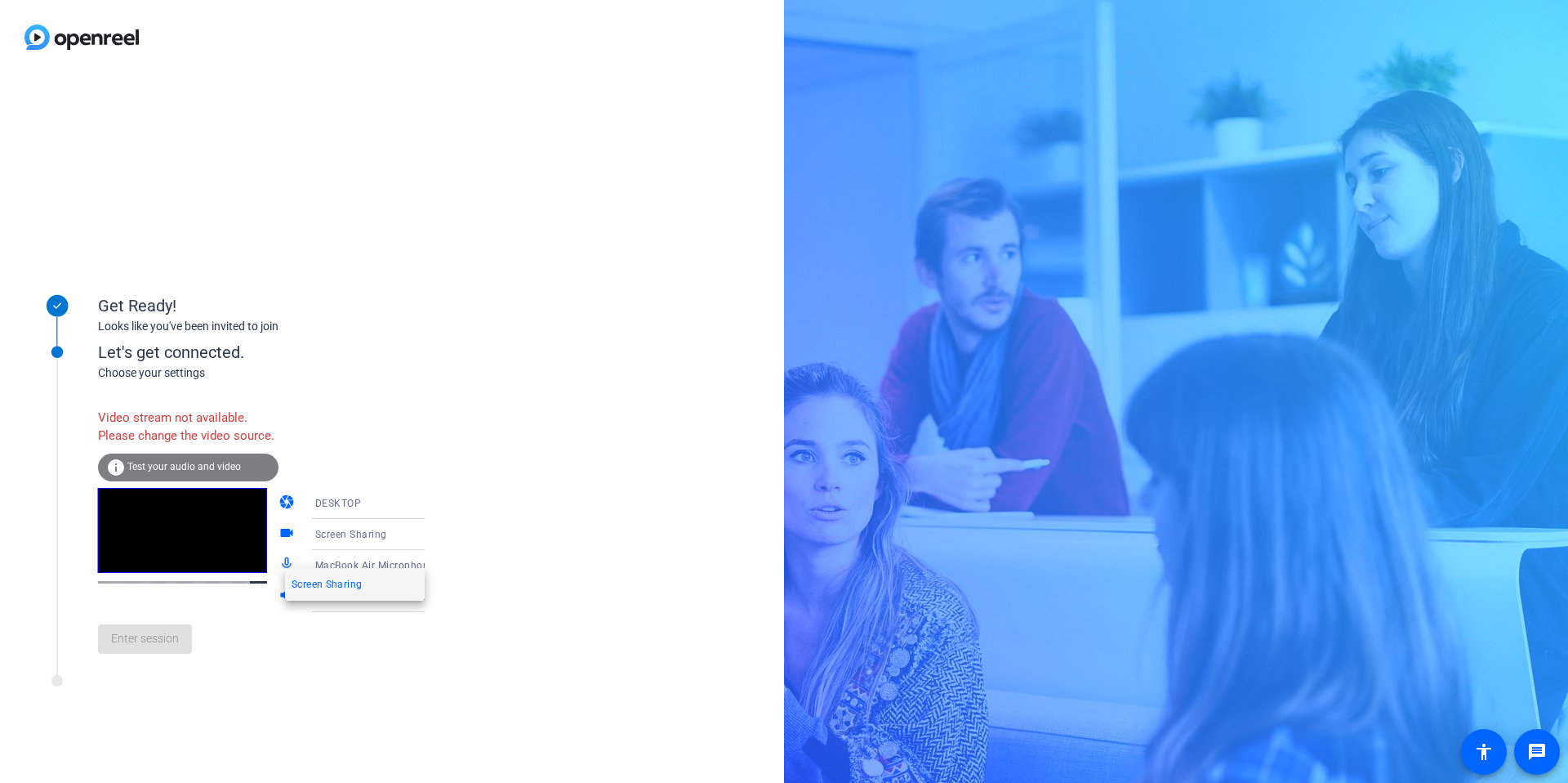
click at [399, 550] on div at bounding box center [784, 392] width 1568 height 783
click at [391, 666] on div "Enter session" at bounding box center [278, 639] width 360 height 53
click at [408, 506] on div "DESKTOP" at bounding box center [380, 503] width 131 height 32
click at [405, 517] on div at bounding box center [784, 392] width 1568 height 783
click at [431, 513] on icon at bounding box center [441, 503] width 20 height 20
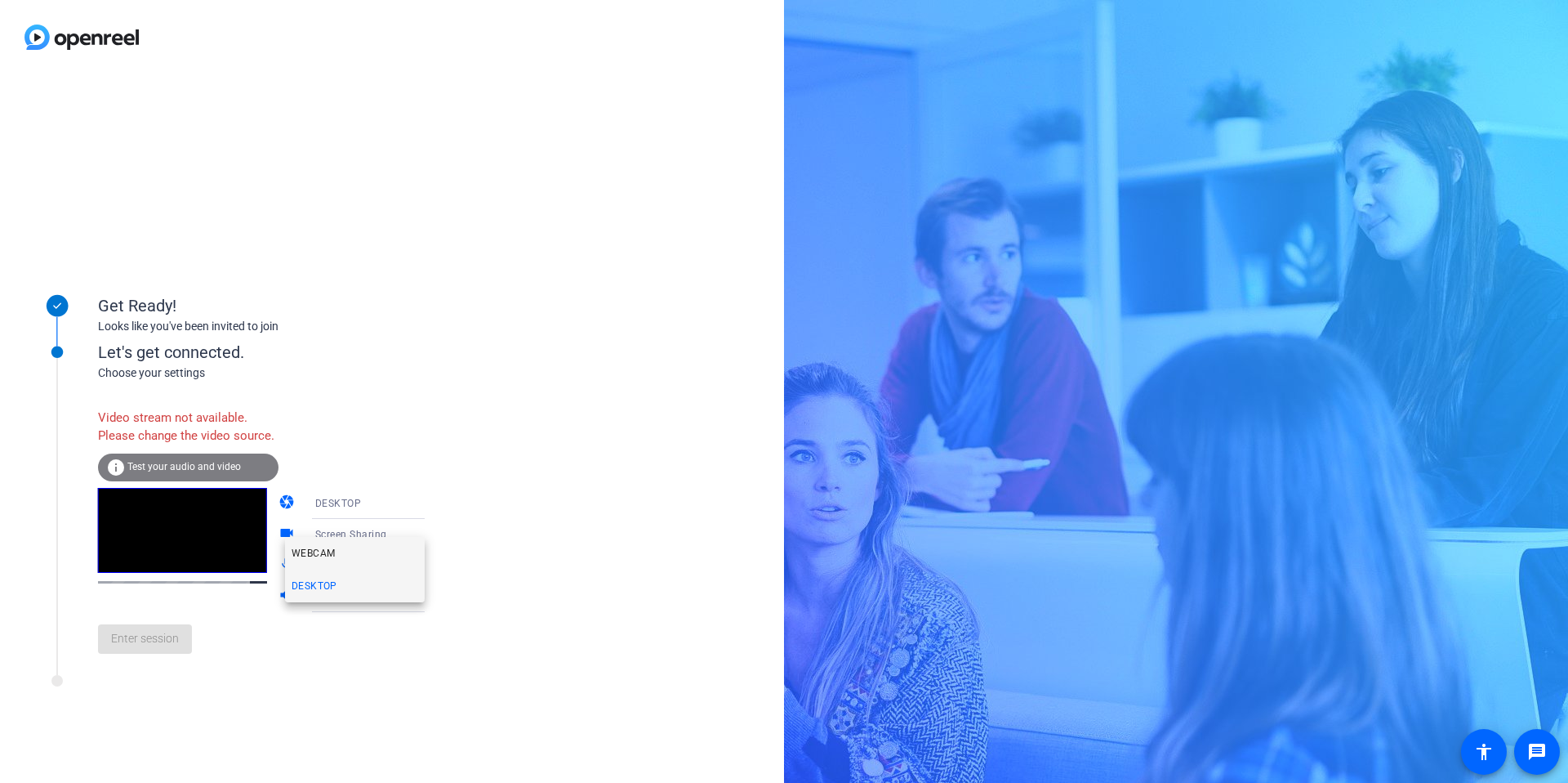
click at [325, 550] on span "WEBCAM" at bounding box center [312, 553] width 43 height 20
click at [121, 665] on div "Enter session" at bounding box center [278, 639] width 360 height 53
click at [155, 655] on div "Enter session" at bounding box center [278, 639] width 360 height 53
click at [320, 421] on div "Video stream not available. Please change the video source. info Test your audi…" at bounding box center [278, 533] width 360 height 265
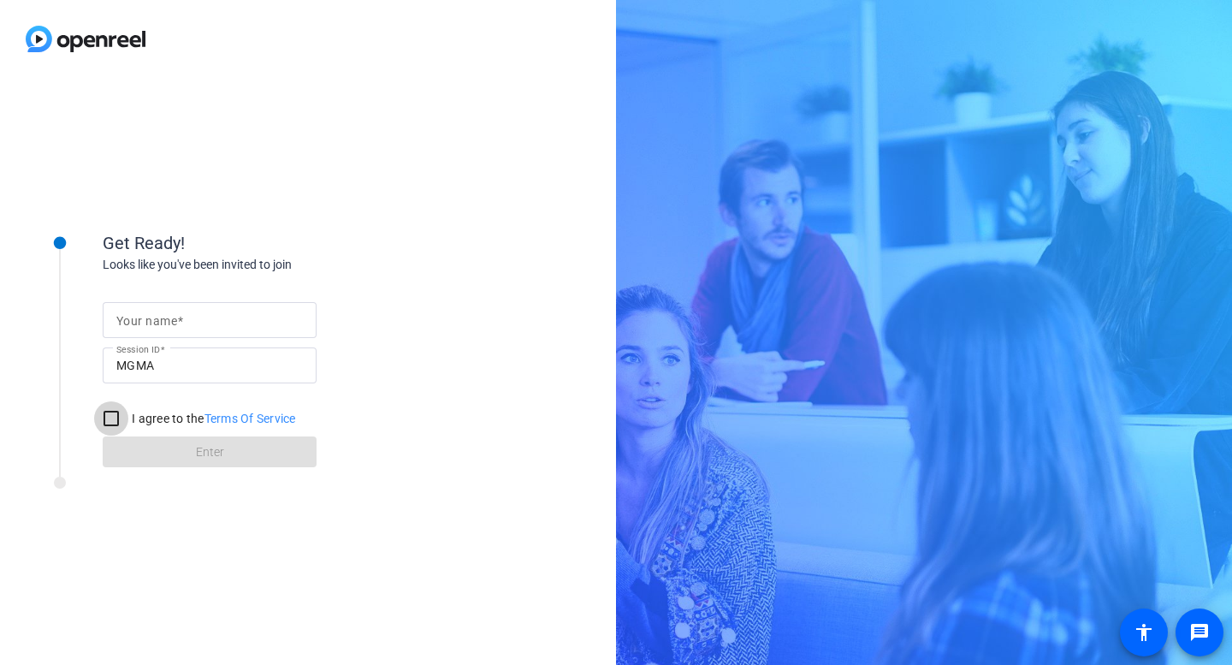
click at [111, 411] on input "I agree to the Terms Of Service" at bounding box center [111, 418] width 34 height 34
checkbox input "true"
click at [150, 317] on mat-label "Your name" at bounding box center [146, 321] width 61 height 14
click at [150, 317] on input "Your name" at bounding box center [209, 320] width 187 height 21
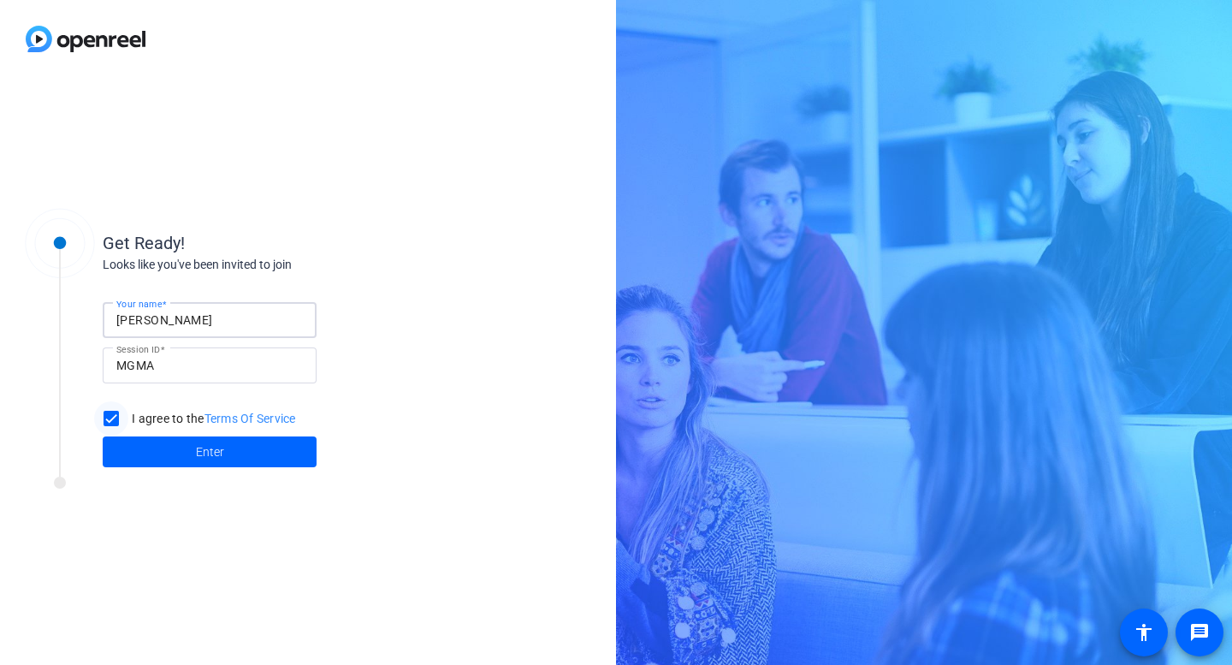
type input "[PERSON_NAME]"
click at [110, 411] on input "I agree to the Terms Of Service" at bounding box center [111, 418] width 34 height 34
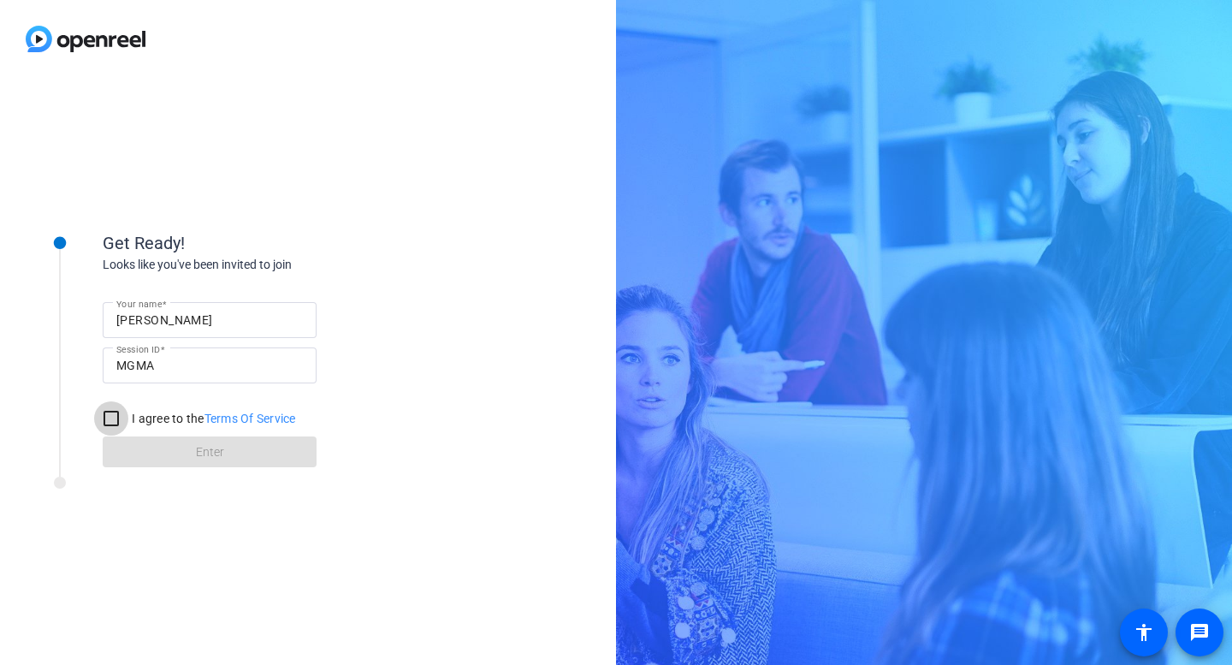
click at [111, 420] on input "I agree to the Terms Of Service" at bounding box center [111, 418] width 34 height 34
checkbox input "true"
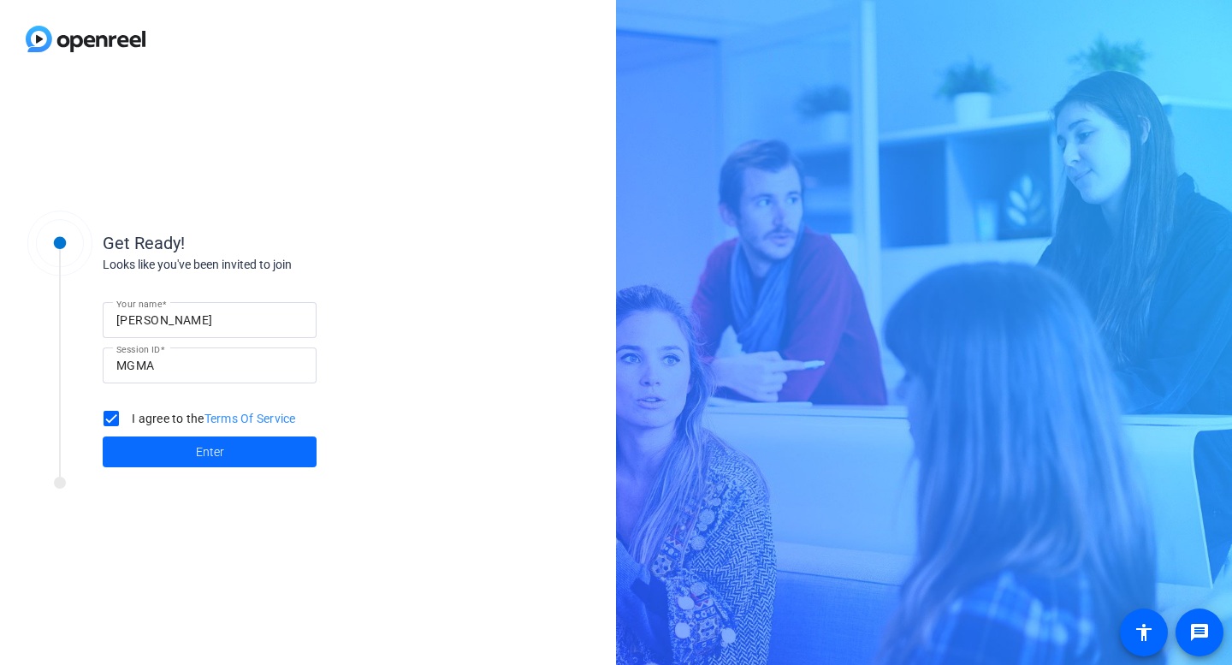
click at [198, 447] on span "Enter" at bounding box center [210, 452] width 28 height 18
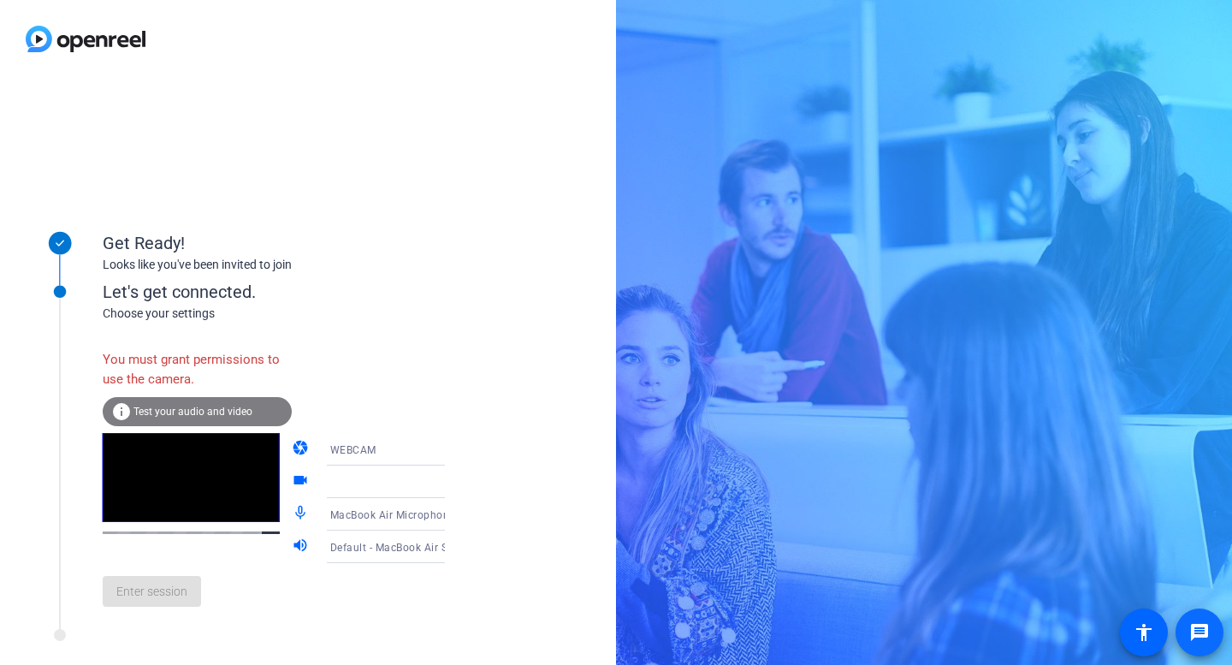
click at [1184, 639] on span at bounding box center [1199, 632] width 41 height 41
click at [429, 362] on div "You must grant permissions to use the camera. info Test your audio and video ca…" at bounding box center [291, 480] width 377 height 278
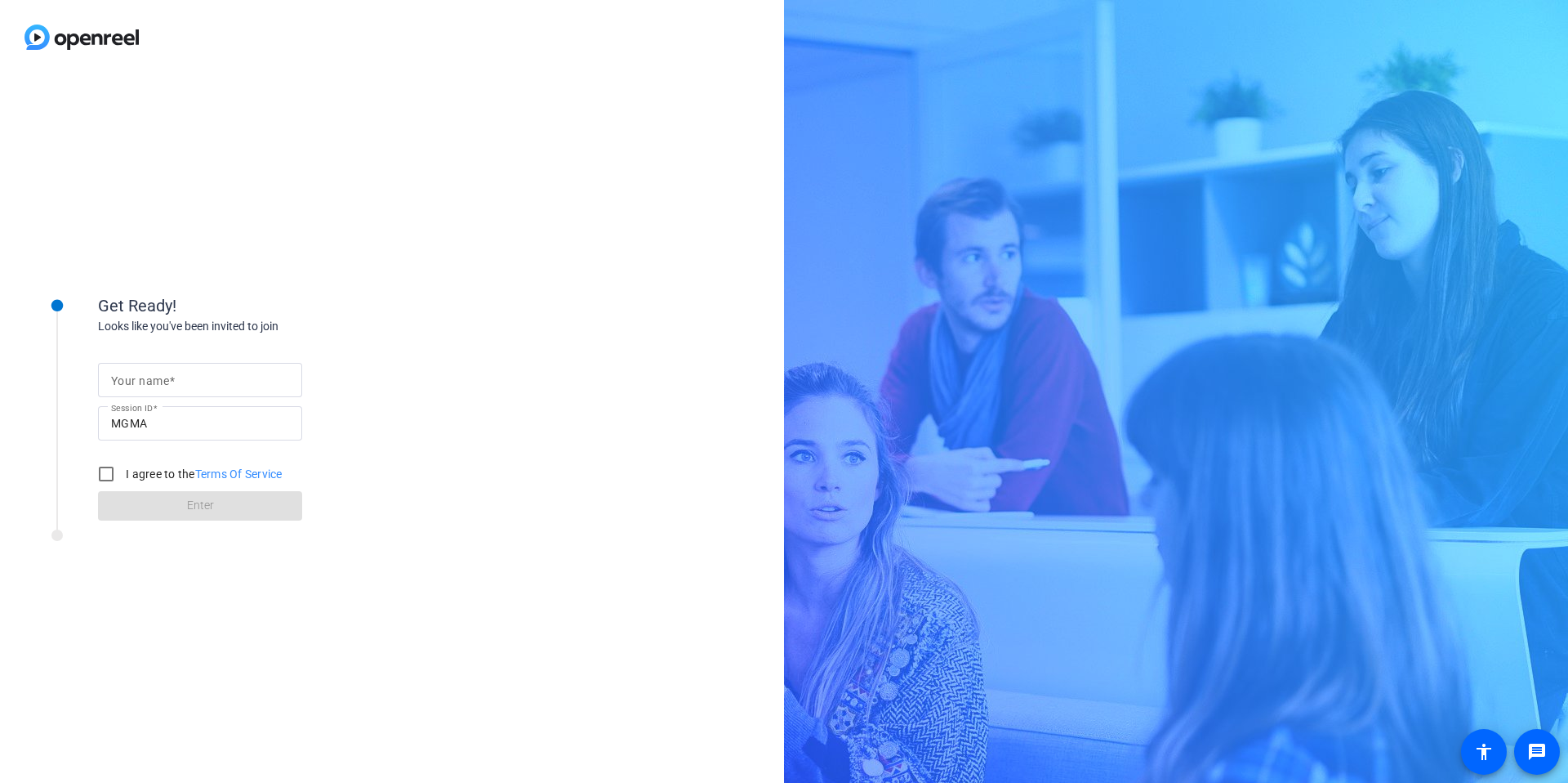
click at [164, 410] on div "MGMA" at bounding box center [199, 423] width 178 height 34
drag, startPoint x: 178, startPoint y: 429, endPoint x: 103, endPoint y: 425, distance: 75.1
click at [103, 425] on div "Session ID MGMA" at bounding box center [200, 423] width 204 height 34
drag, startPoint x: 103, startPoint y: 425, endPoint x: -445, endPoint y: 661, distance: 596.7
click at [0, 661] on html "Press Option+1 for screen-reader mode, Option+0 to cancel Accessibility Screen-…" at bounding box center [784, 392] width 1568 height 783
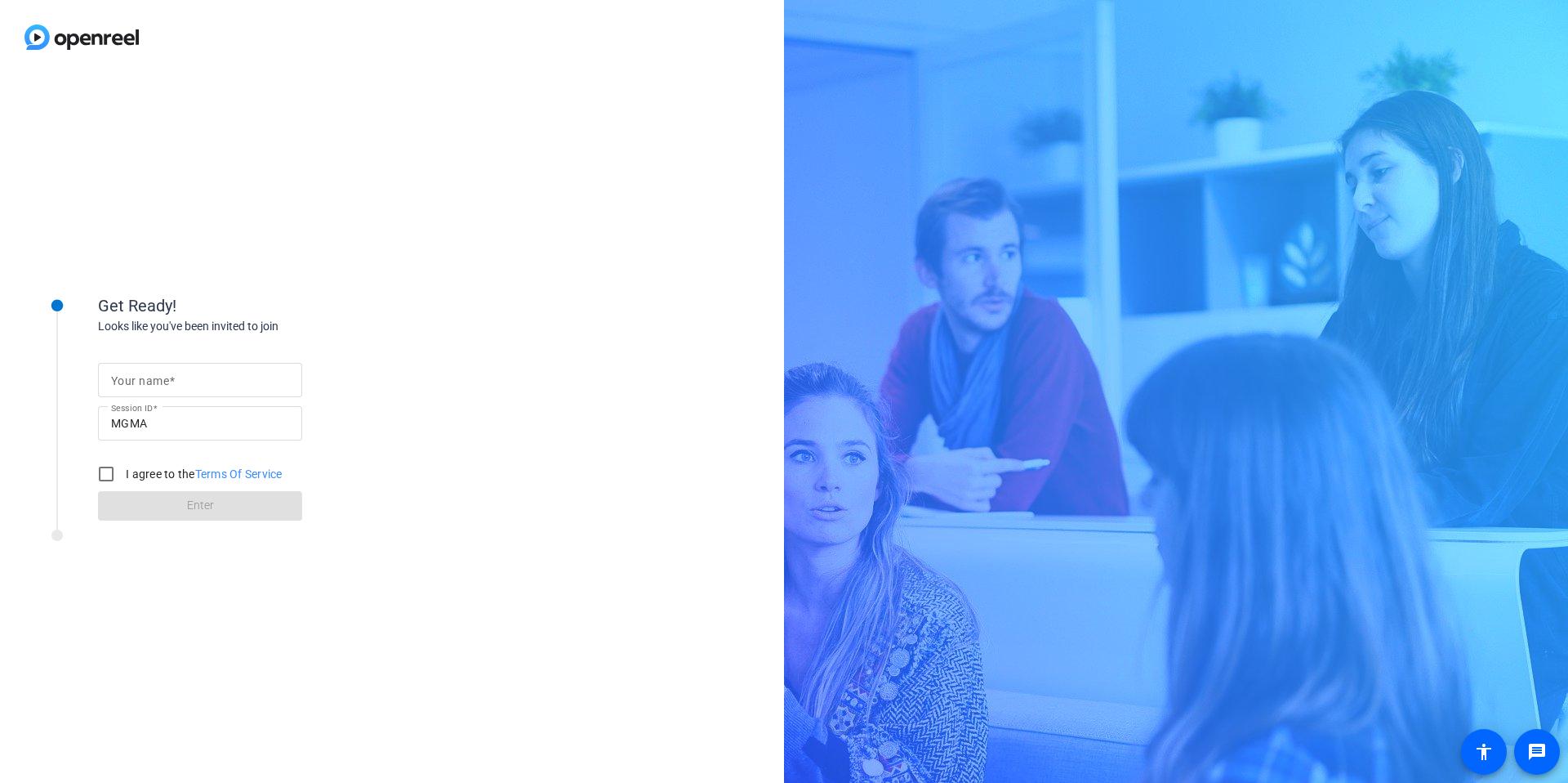
click at [264, 405] on div at bounding box center [200, 406] width 204 height 18
click at [115, 479] on input "I agree to the Terms Of Service" at bounding box center [106, 474] width 32 height 32
checkbox input "true"
click at [189, 507] on form "Your name Session ID MGMA I agree to the Terms Of Service Enter" at bounding box center [200, 436] width 204 height 167
click at [240, 508] on form "Your name Session ID MGMA I agree to the Terms Of Service Enter" at bounding box center [200, 436] width 204 height 167
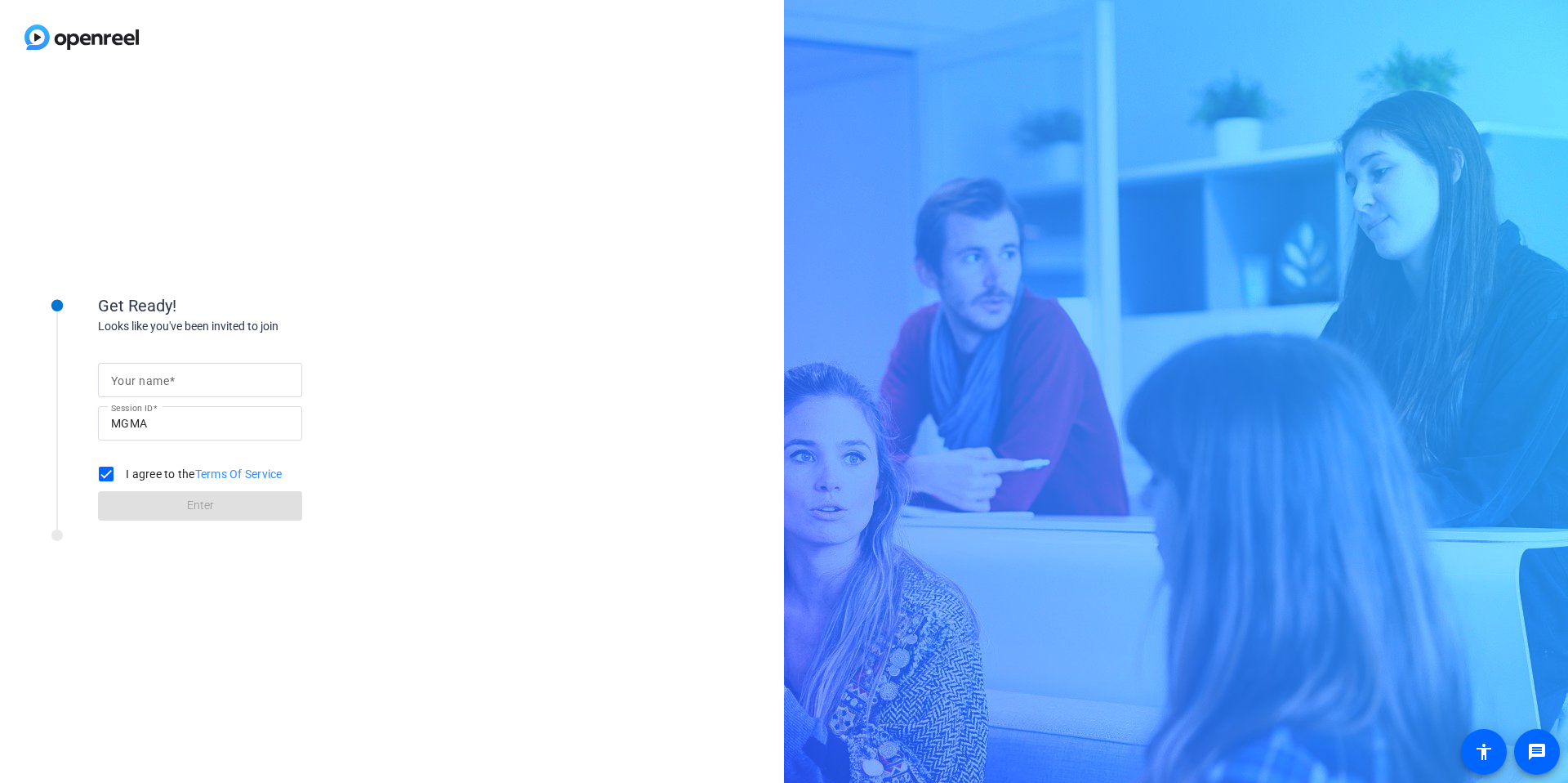
click at [173, 495] on form "Your name Session ID MGMA I agree to the Terms Of Service Enter" at bounding box center [200, 436] width 204 height 167
